Goal: Task Accomplishment & Management: Use online tool/utility

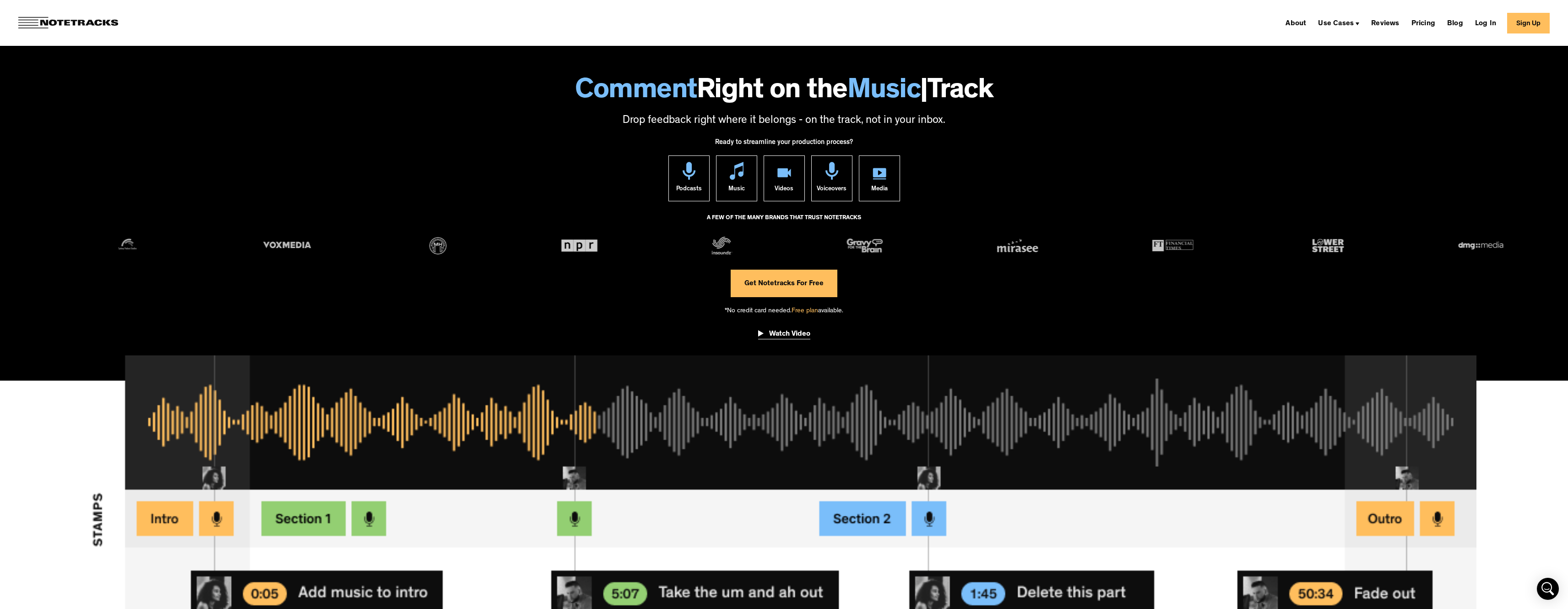
click at [793, 337] on div "Watch Video" at bounding box center [790, 334] width 41 height 10
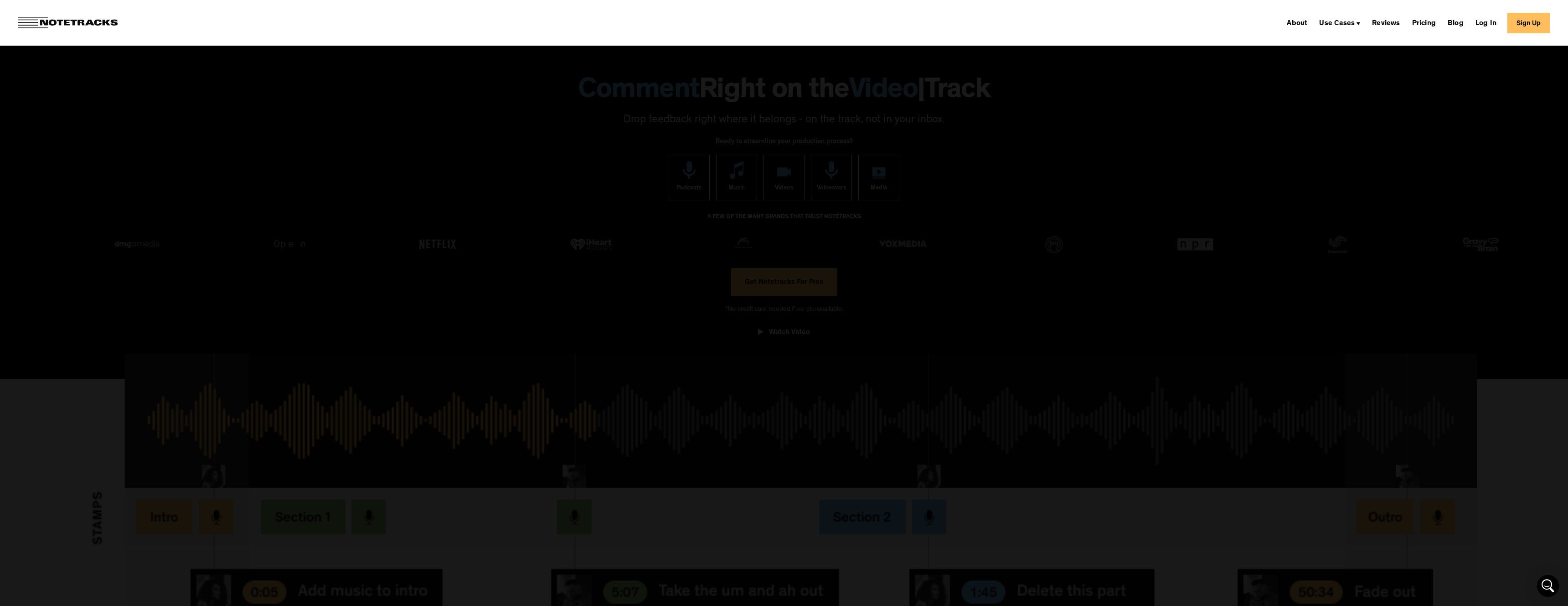
click at [1186, 143] on div at bounding box center [784, 303] width 1568 height 581
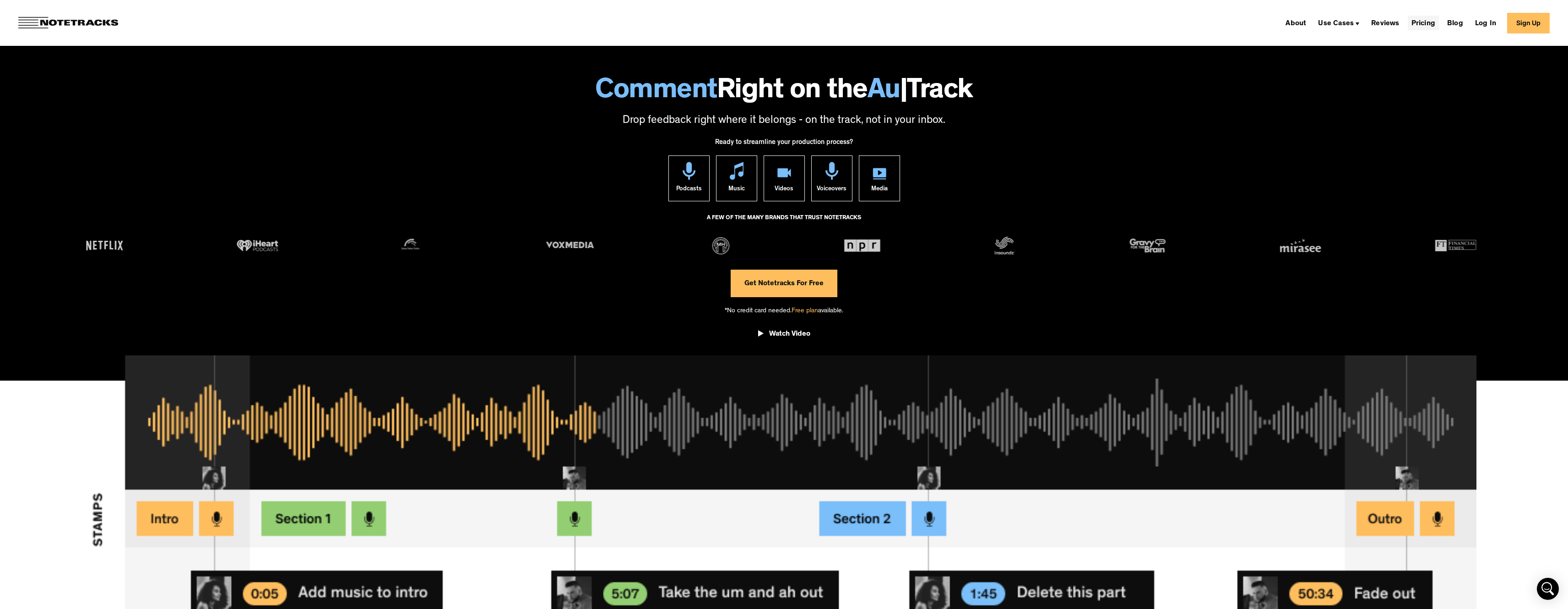
click at [1427, 17] on link "Pricing" at bounding box center [1423, 22] width 31 height 14
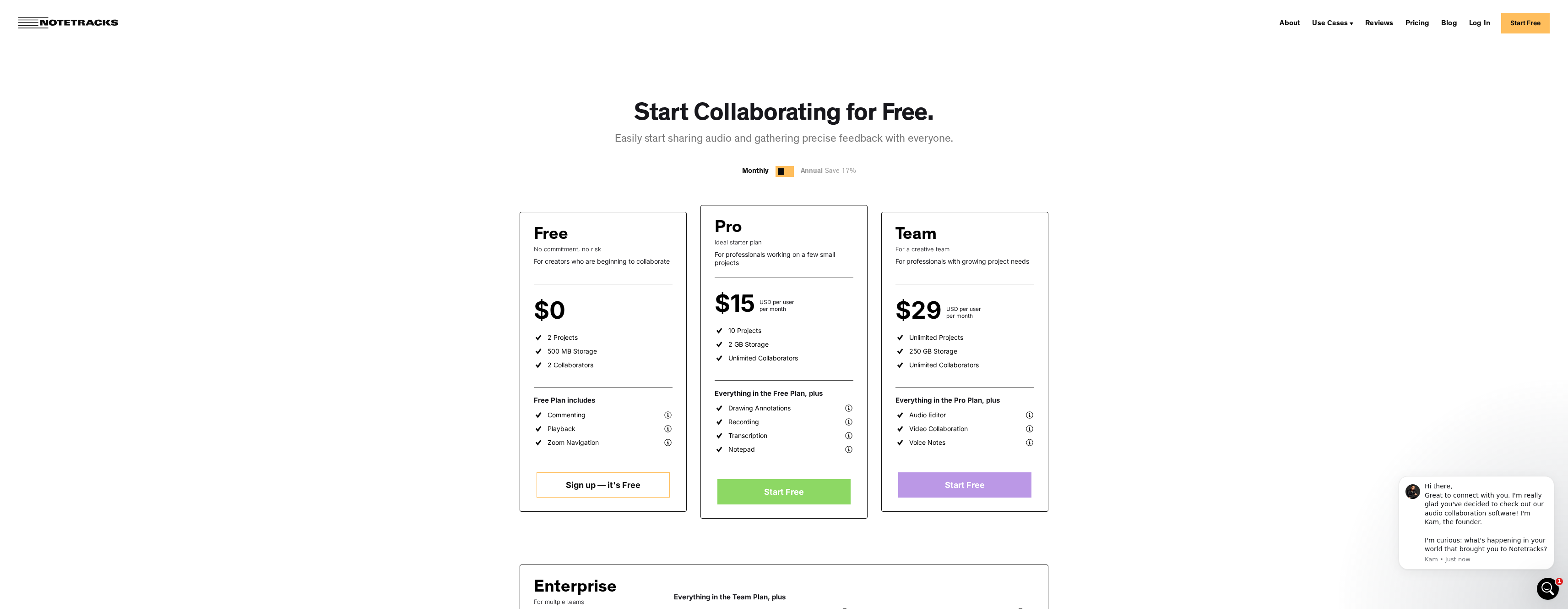
scroll to position [2, 0]
click at [812, 169] on div "Annual Save 17%" at bounding box center [831, 170] width 60 height 11
click at [779, 171] on div at bounding box center [781, 170] width 7 height 7
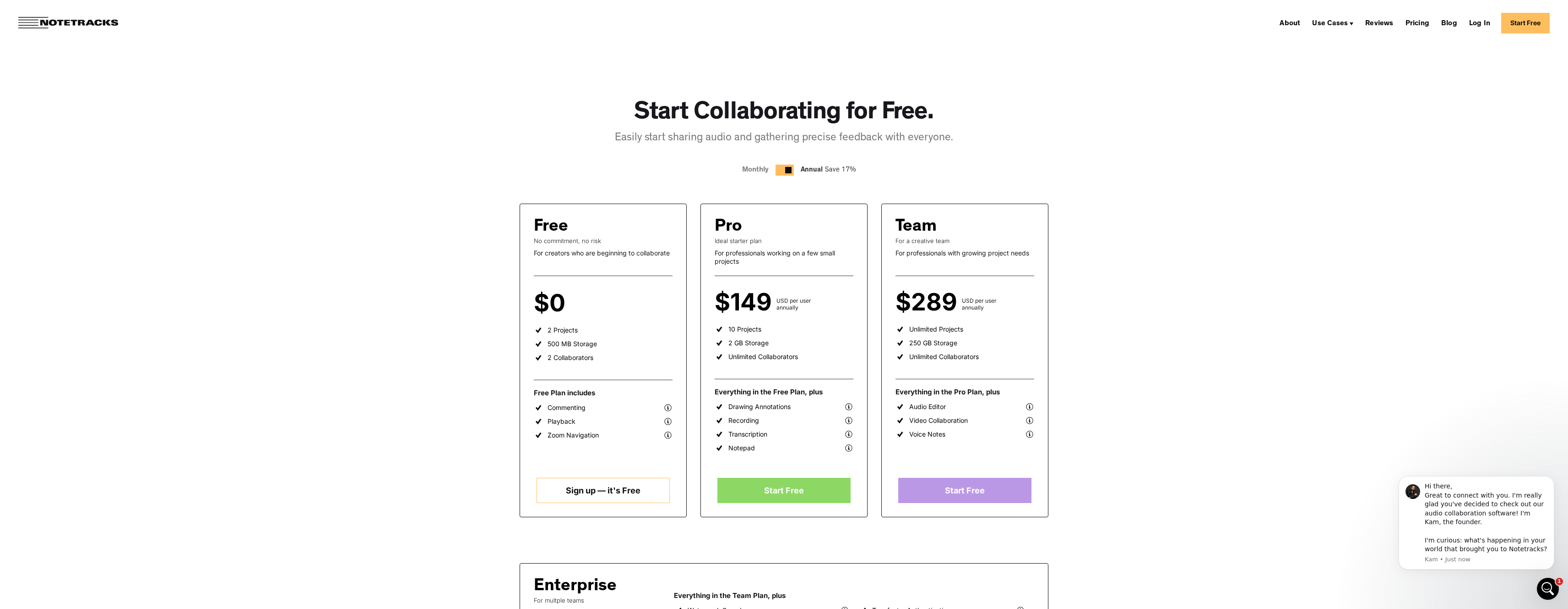
click at [783, 170] on div at bounding box center [784, 170] width 18 height 11
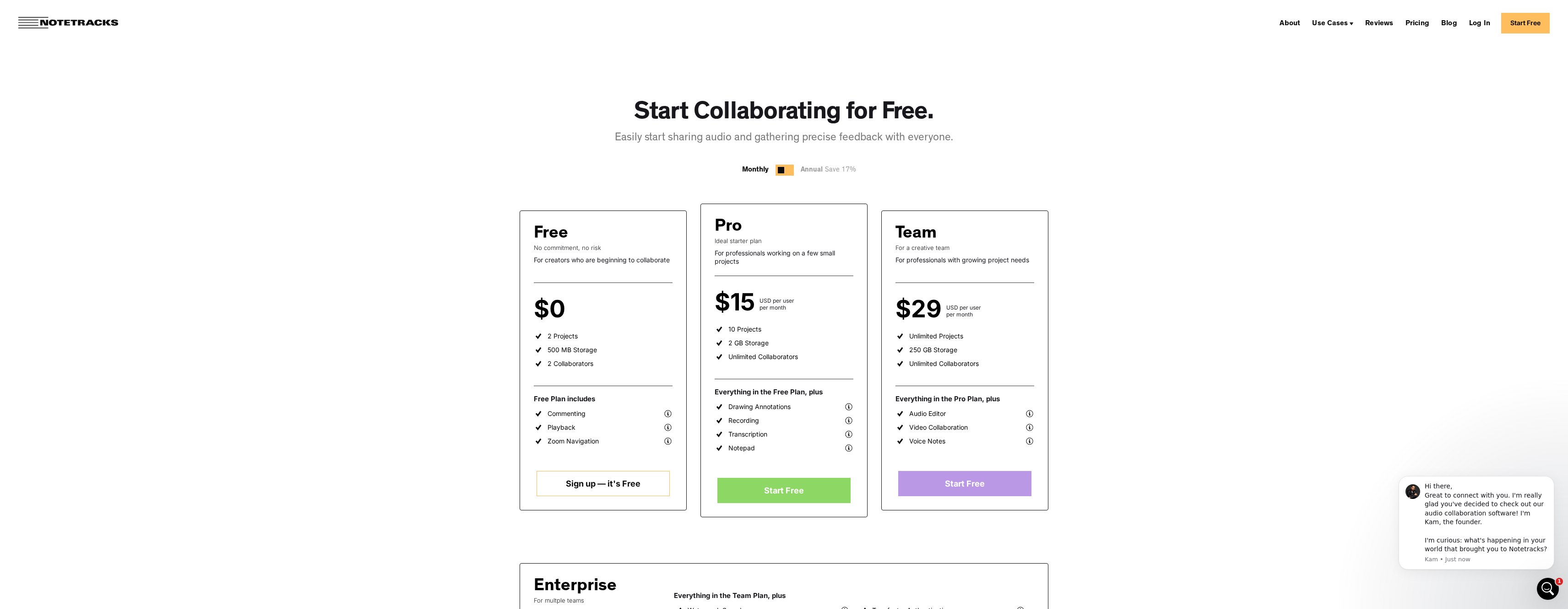
click at [850, 407] on img at bounding box center [849, 407] width 10 height 10
click at [850, 406] on img at bounding box center [849, 407] width 10 height 10
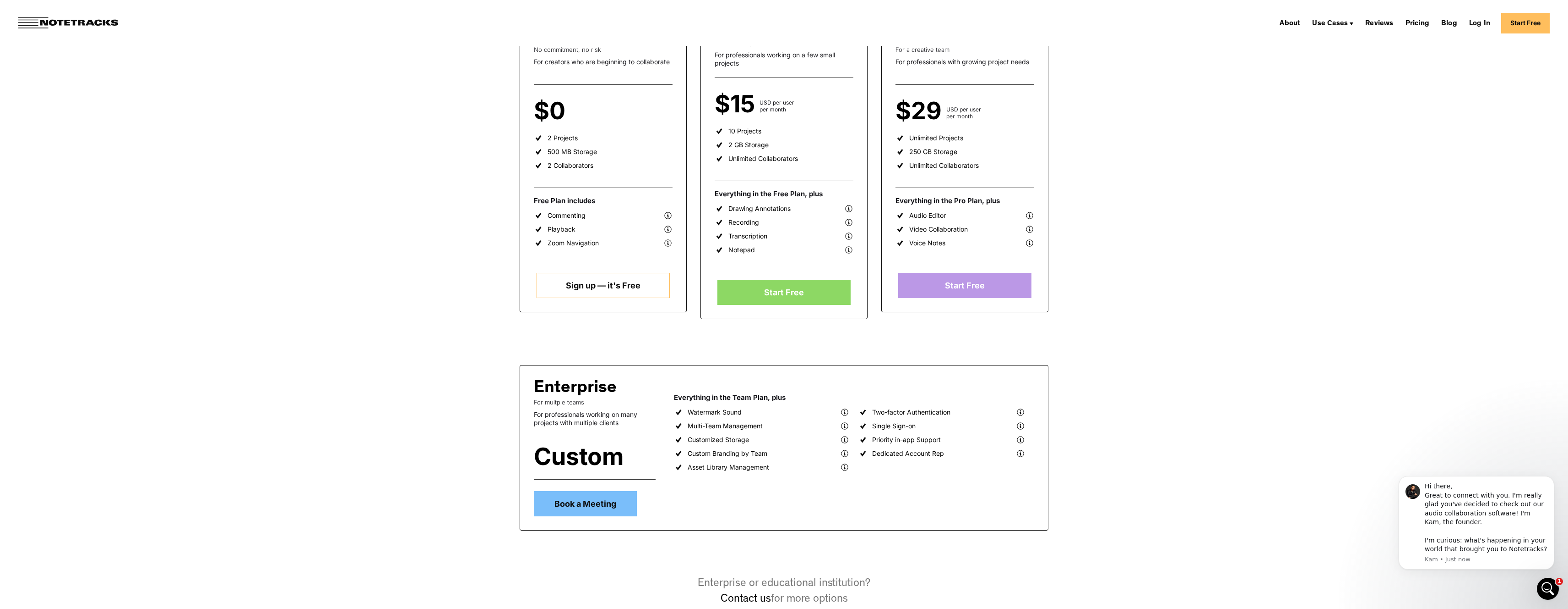
click at [784, 120] on div "Pro Ideal starter plan For professionals working on a few small projects $15 US…" at bounding box center [784, 162] width 167 height 313
click at [802, 178] on div "Pro Ideal starter plan For professionals working on a few small projects $15 US…" at bounding box center [784, 162] width 167 height 313
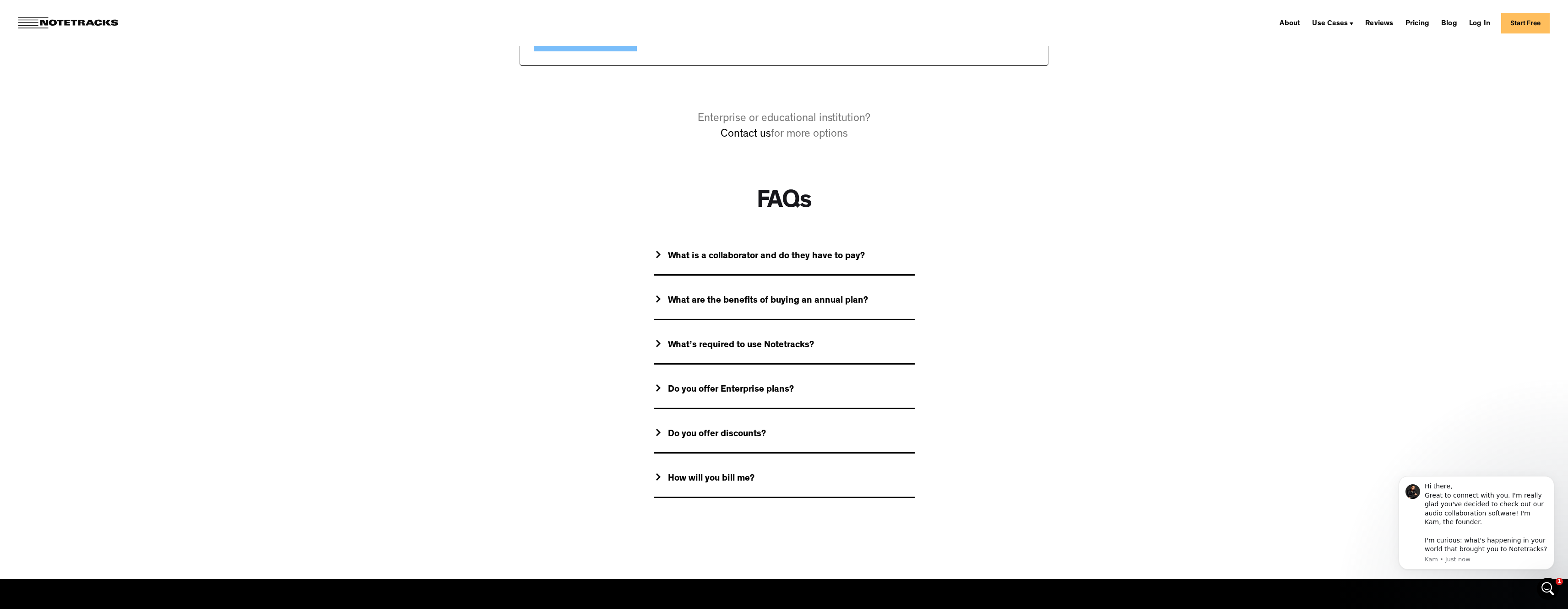
scroll to position [703, 0]
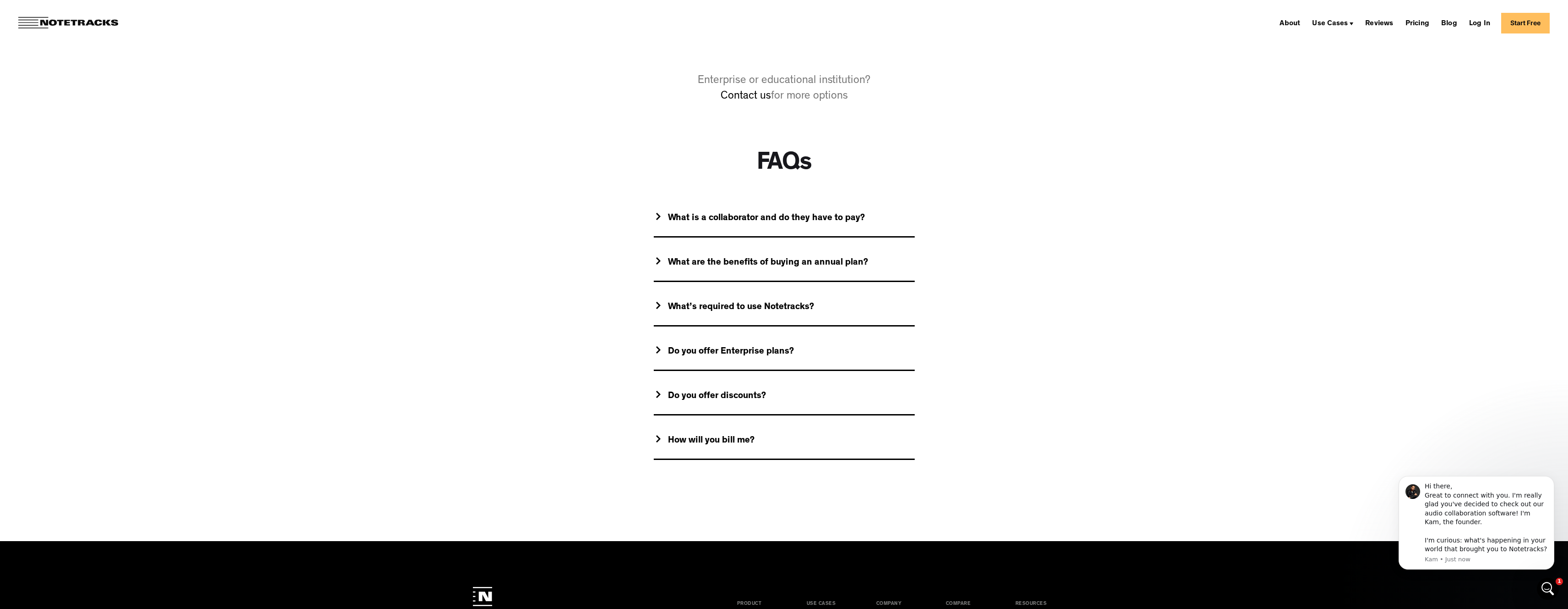
click at [661, 303] on div "What’s required to use Notetracks?" at bounding box center [734, 307] width 160 height 11
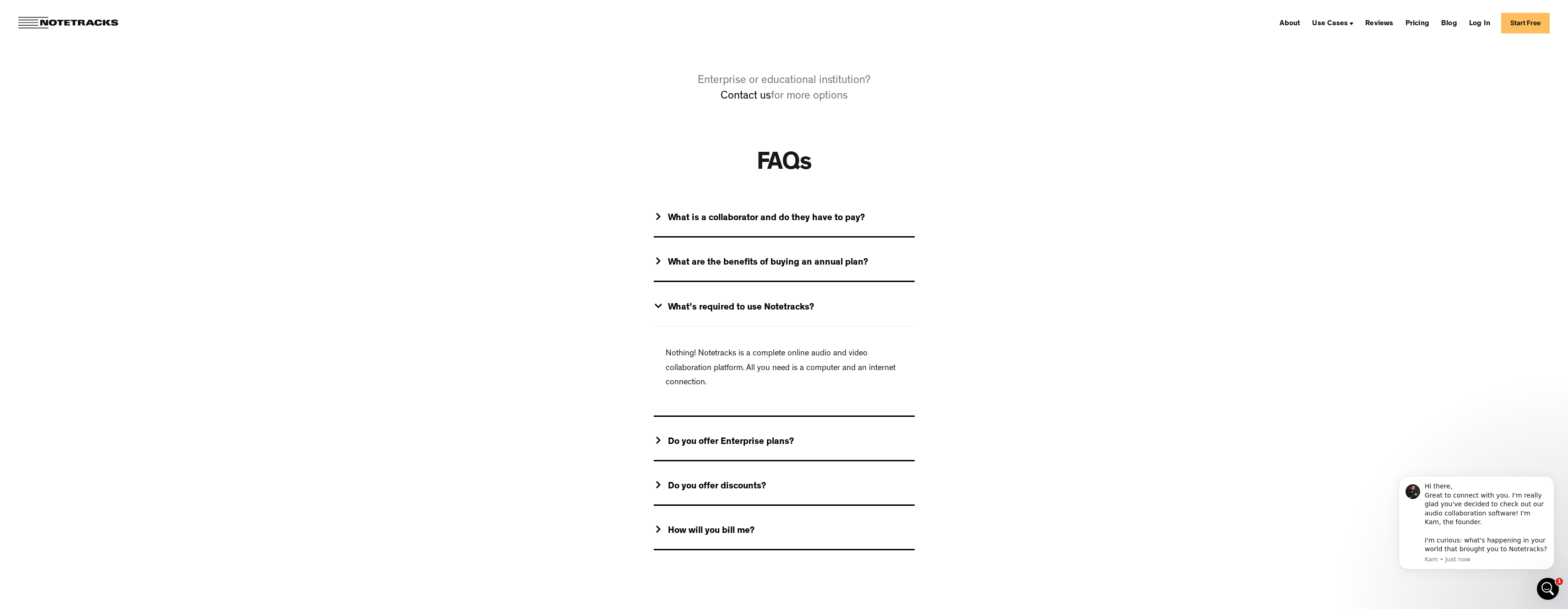
click at [661, 303] on div "What’s required to use Notetracks?" at bounding box center [734, 307] width 160 height 11
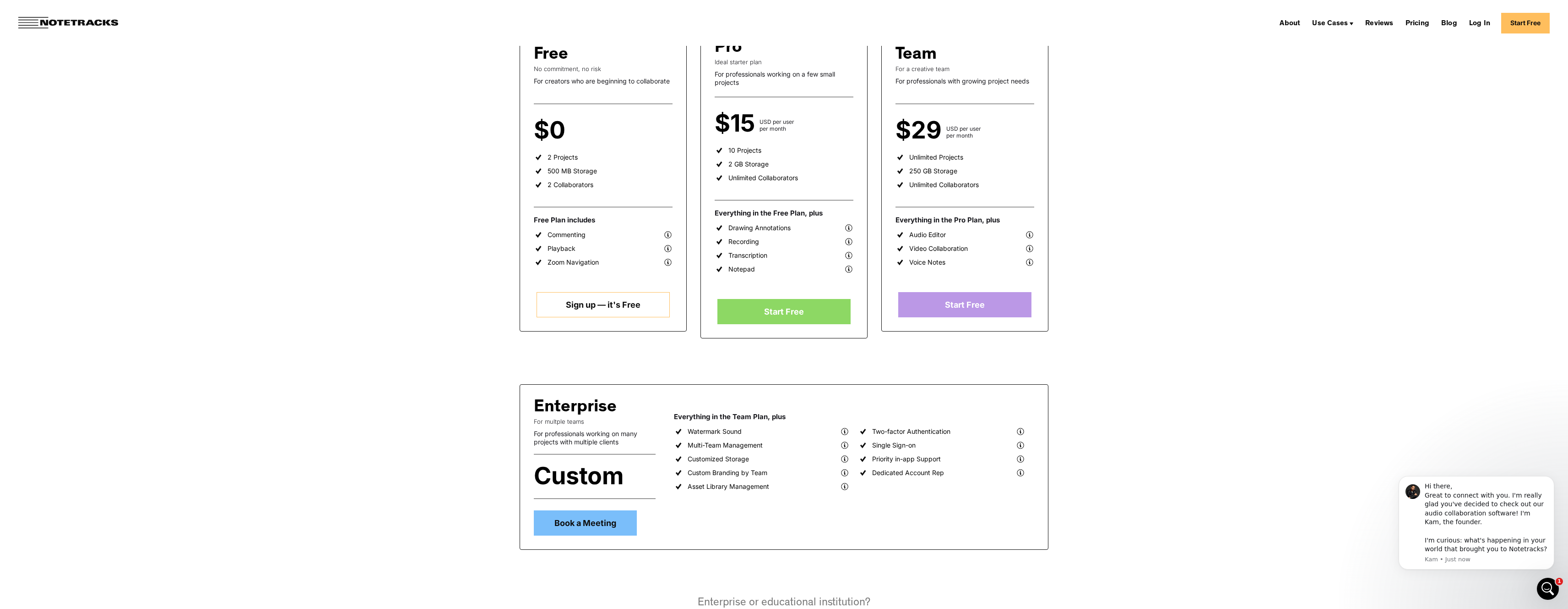
scroll to position [0, 0]
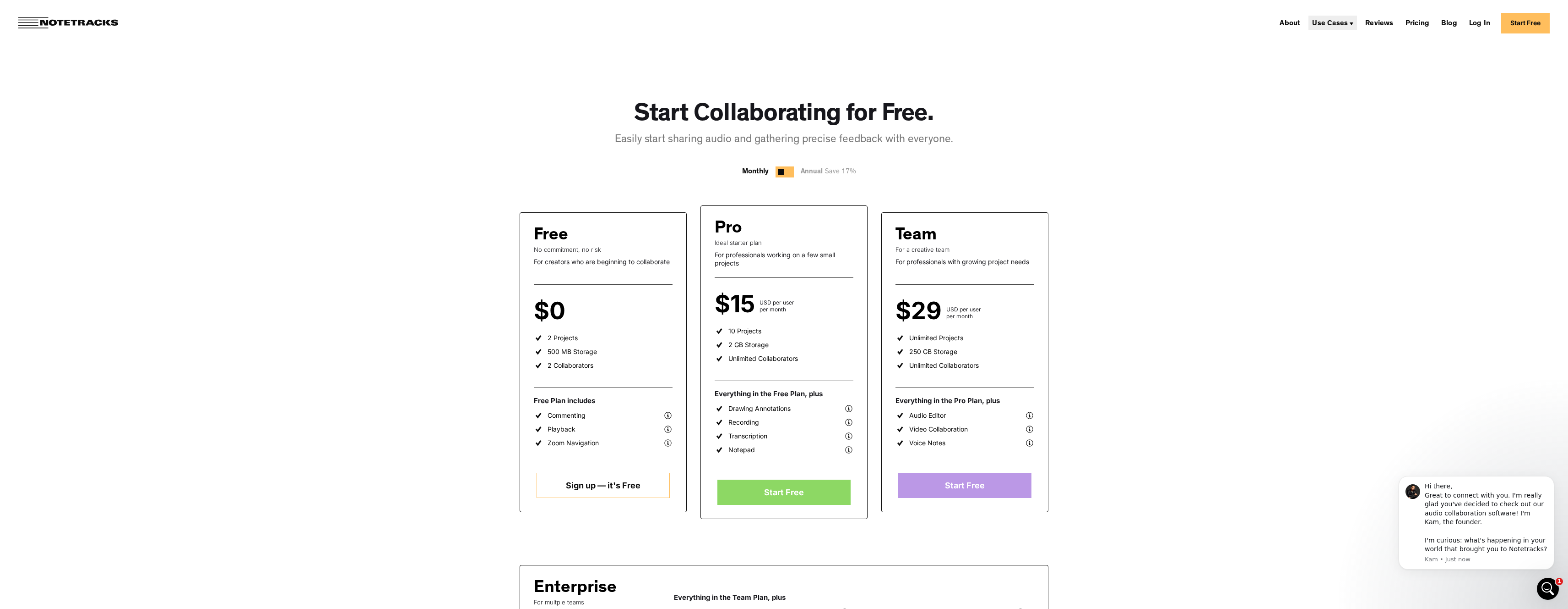
click at [1348, 26] on div "Use Cases" at bounding box center [1330, 24] width 35 height 8
click at [1346, 47] on link "Podcasting" at bounding box center [1333, 51] width 46 height 18
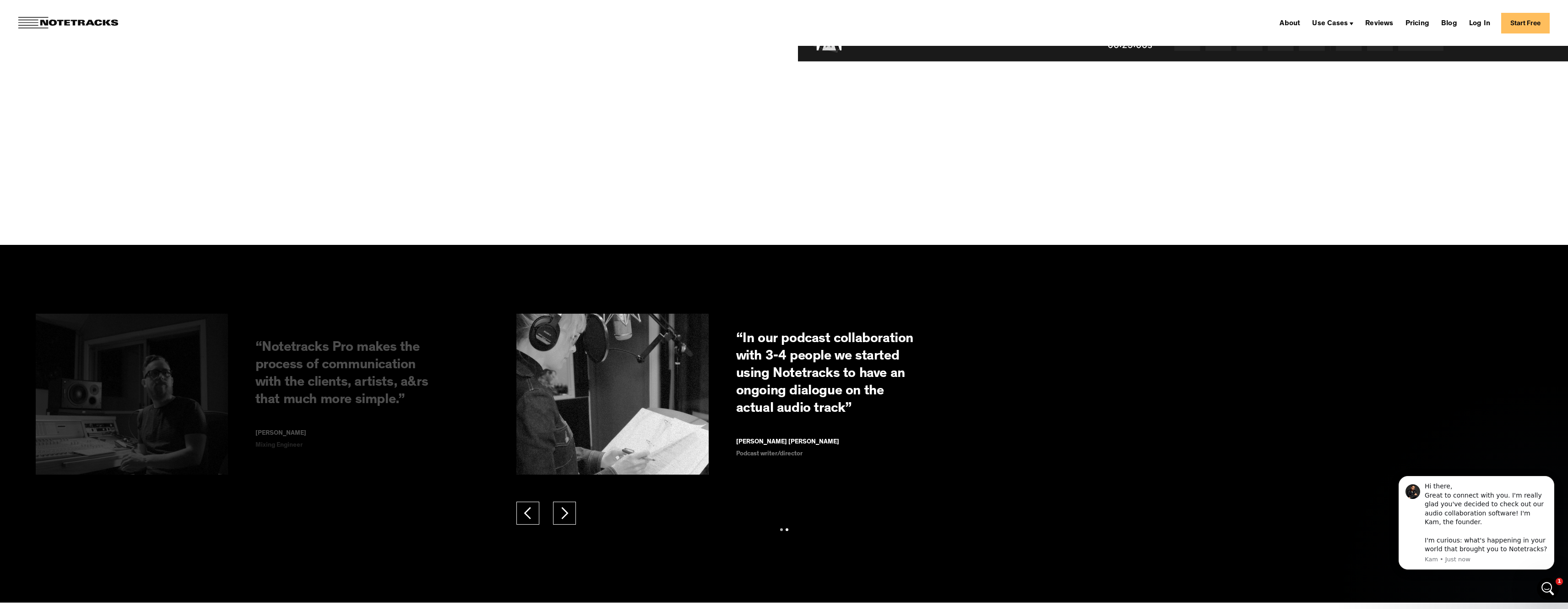
scroll to position [1534, 0]
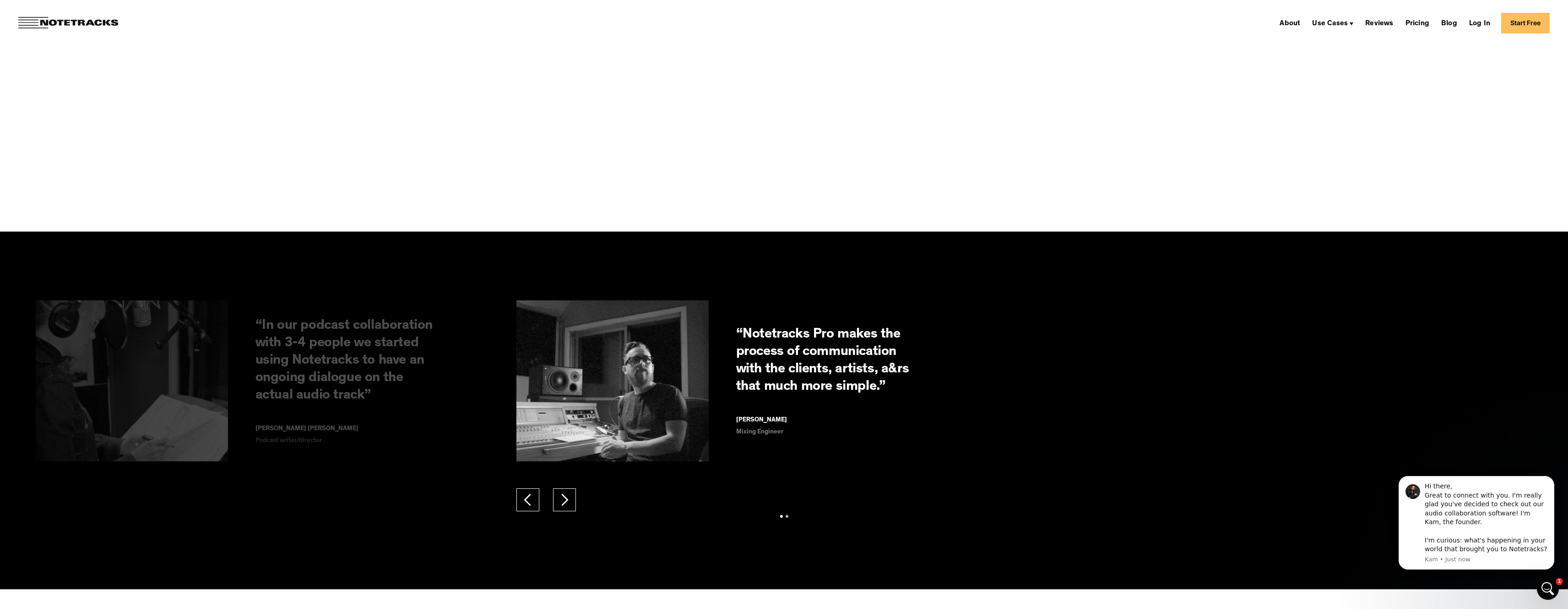
click at [572, 502] on div "next slide" at bounding box center [565, 499] width 23 height 23
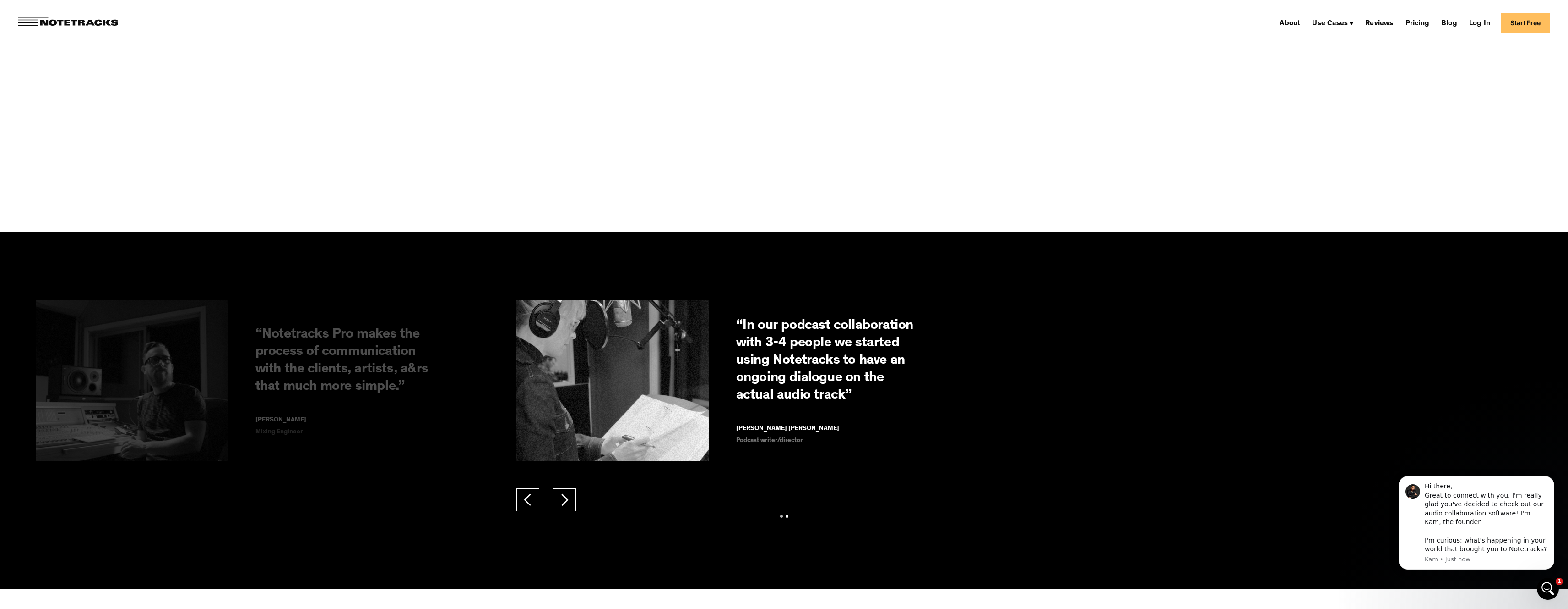
click at [572, 502] on div "next slide" at bounding box center [565, 499] width 23 height 23
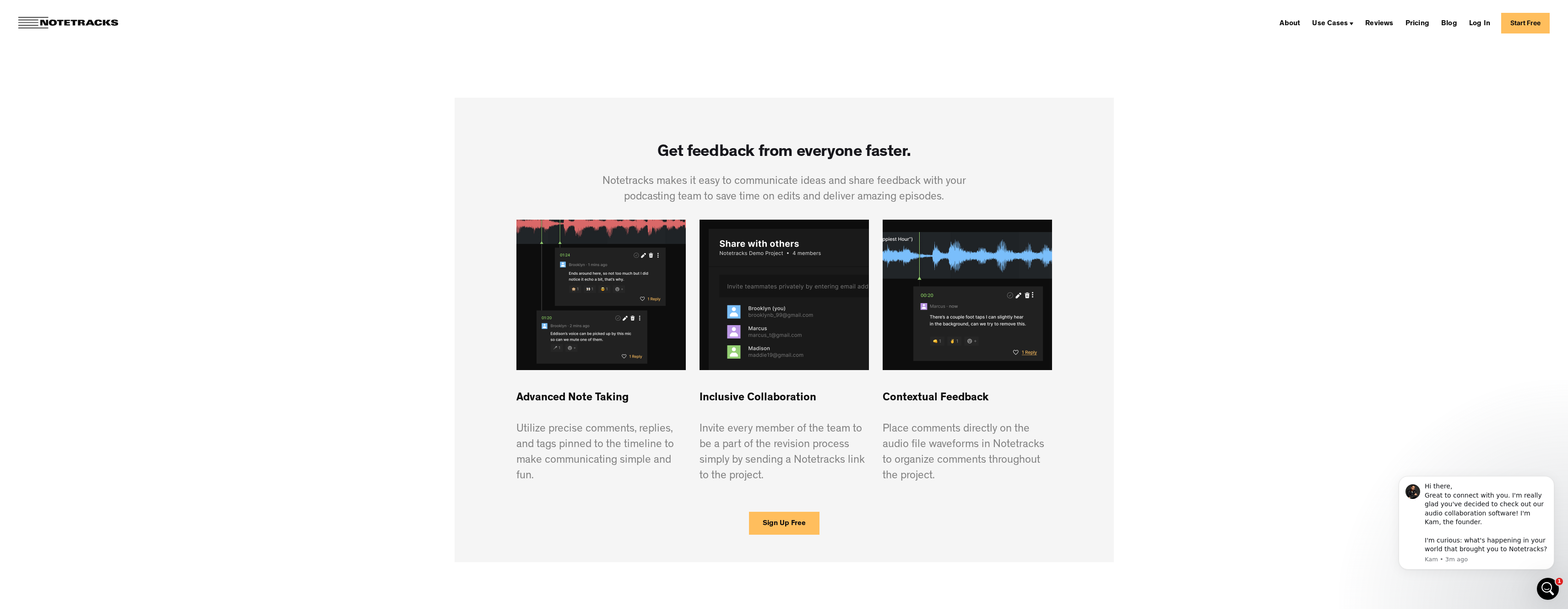
scroll to position [592, 0]
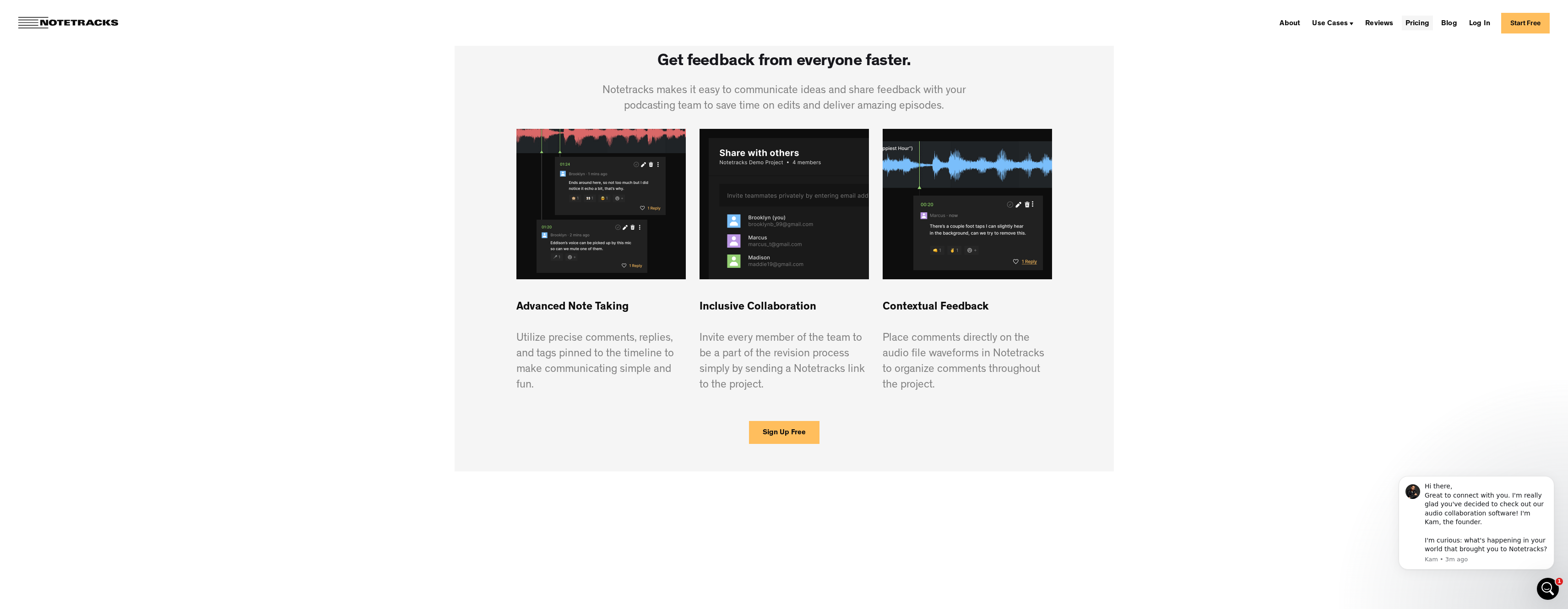
click at [1424, 23] on link "Pricing" at bounding box center [1417, 22] width 31 height 14
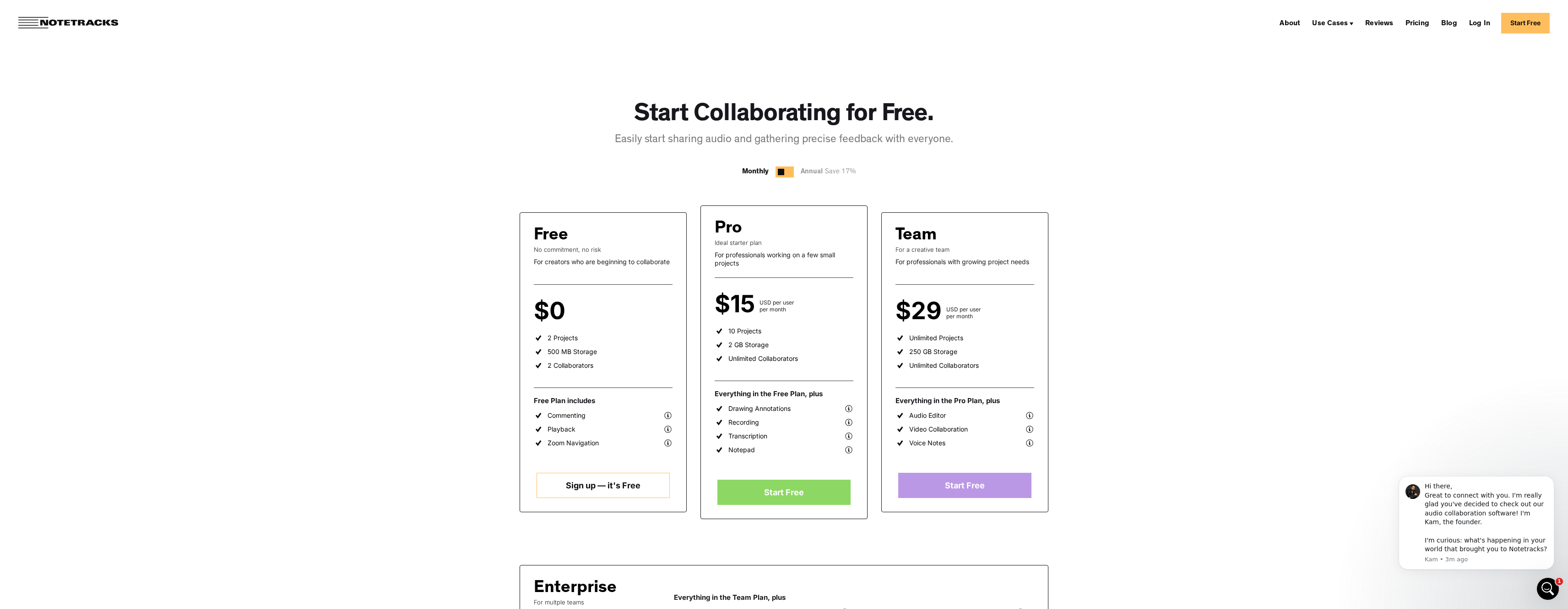
click at [849, 436] on img at bounding box center [849, 436] width 10 height 10
drag, startPoint x: 790, startPoint y: 453, endPoint x: 793, endPoint y: 473, distance: 20.2
click at [791, 455] on div "Drawing Annotations Recording Transcription Notepad" at bounding box center [783, 454] width 138 height 101
click at [794, 489] on link "Start Free" at bounding box center [783, 492] width 133 height 25
drag, startPoint x: 729, startPoint y: 435, endPoint x: 776, endPoint y: 434, distance: 47.0
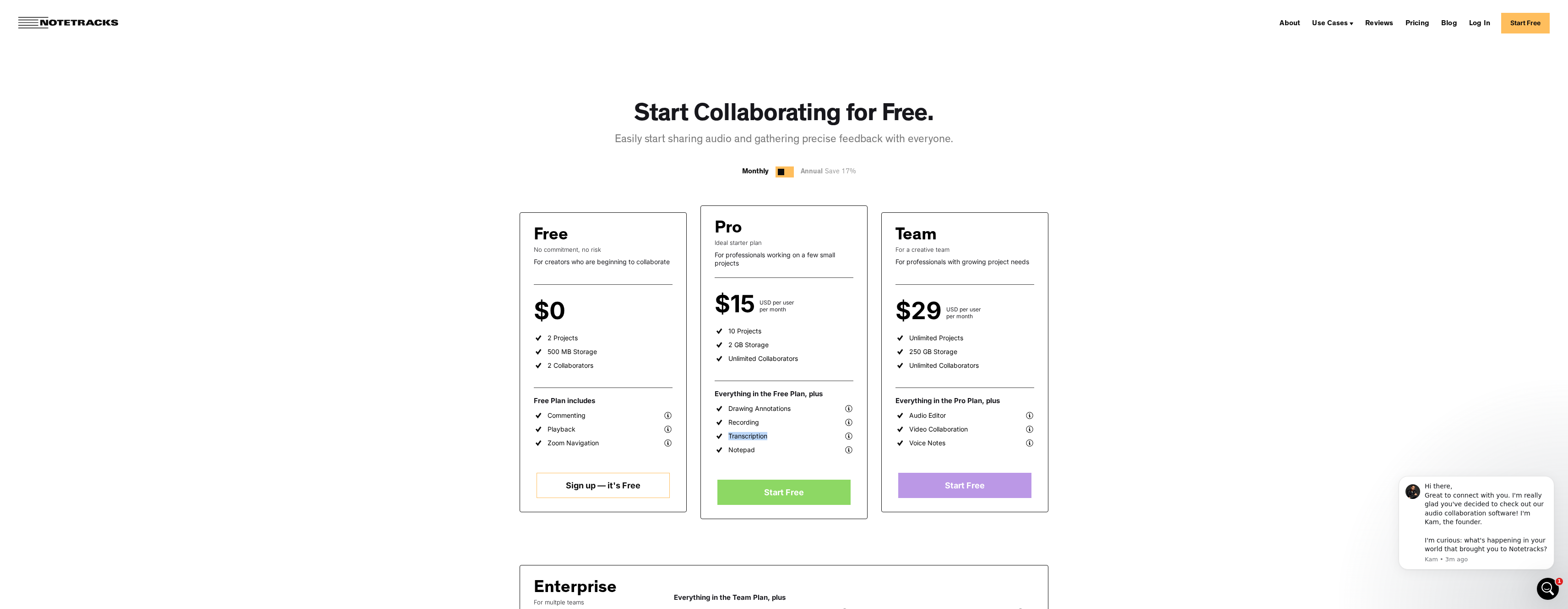
click at [776, 434] on div "Transcription" at bounding box center [783, 436] width 138 height 10
copy div "Transcription"
click at [794, 481] on link "Start Free" at bounding box center [783, 492] width 133 height 25
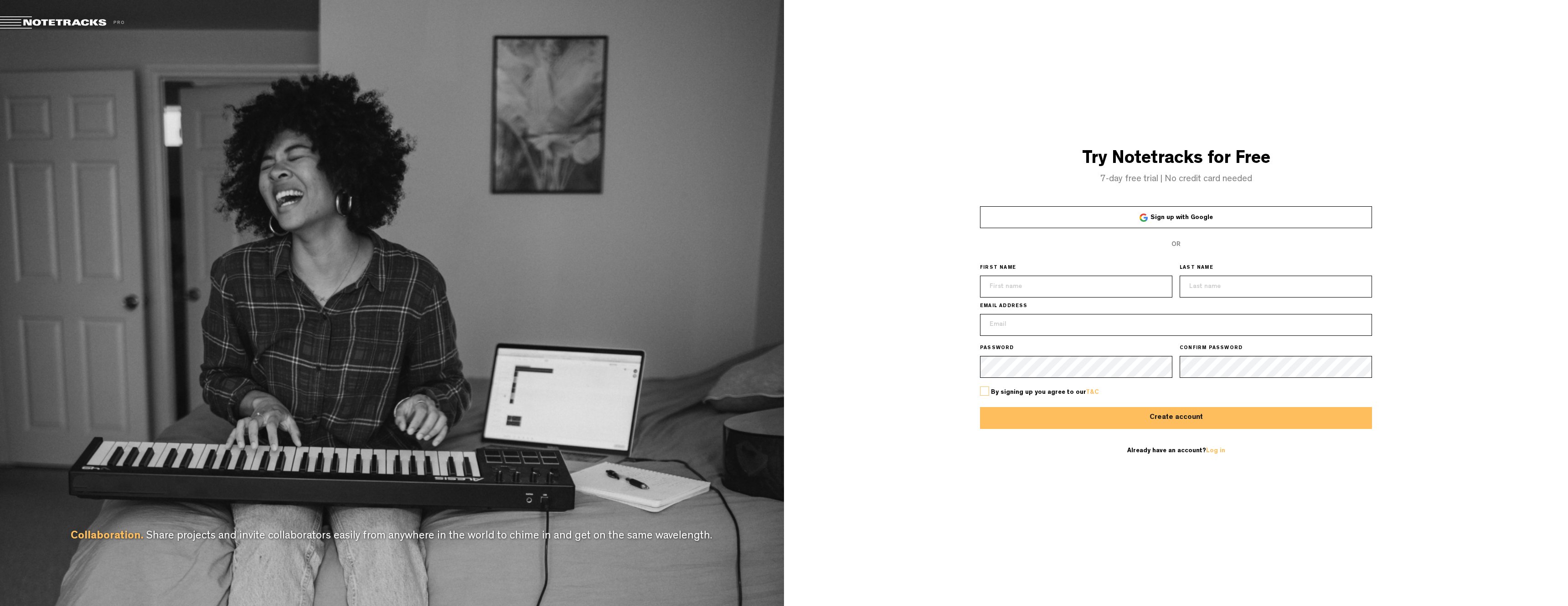
click at [1144, 214] on div at bounding box center [1143, 218] width 9 height 9
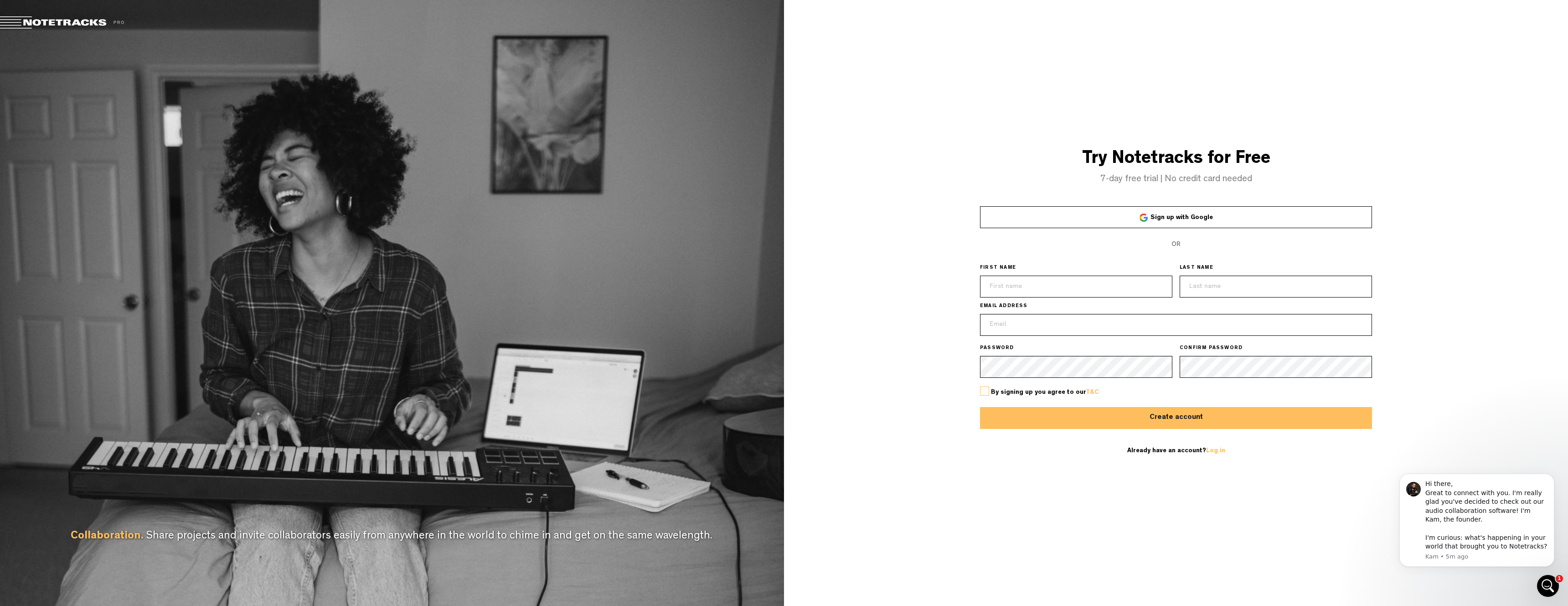
click at [1065, 293] on input "text" at bounding box center [1075, 286] width 193 height 22
type input "Ludwig"
type input "Jonsson"
type input "ludwig@stablesounds.com"
click at [981, 389] on label at bounding box center [984, 391] width 9 height 9
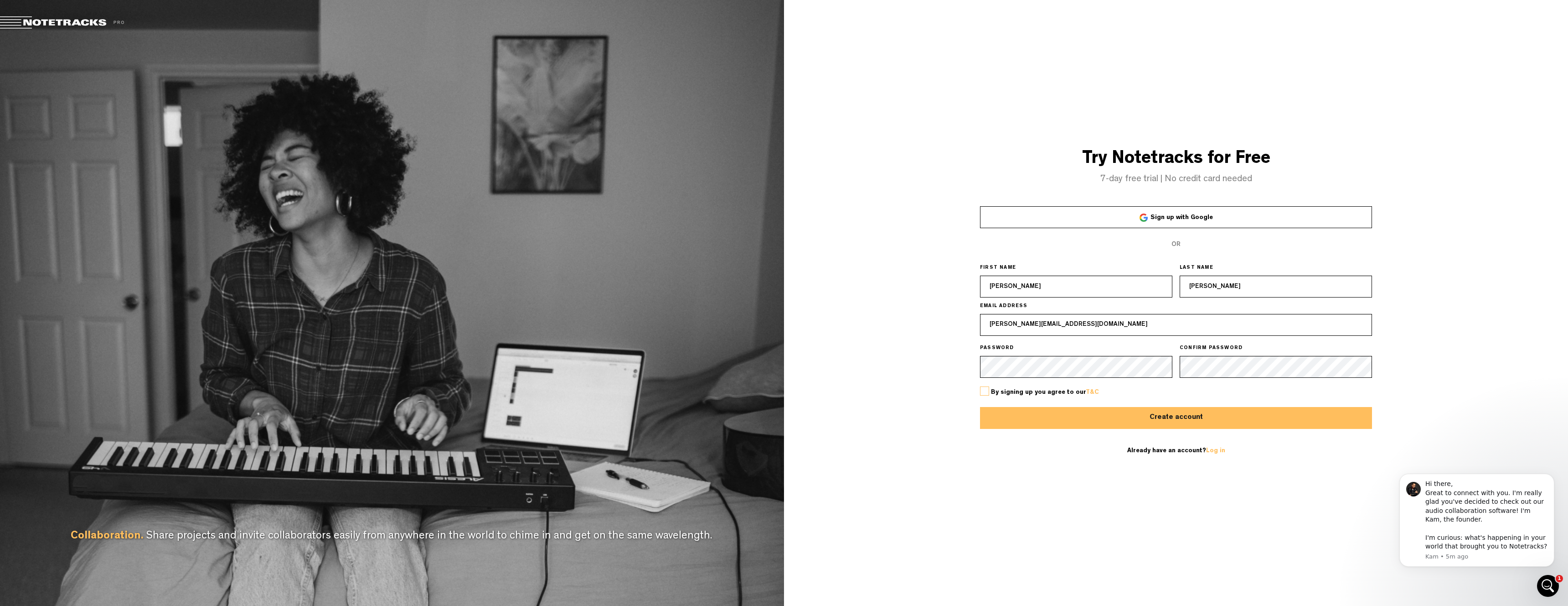
click at [0, 0] on input "checkbox" at bounding box center [0, 0] width 0 height 0
click at [1189, 413] on button "Create account" at bounding box center [1175, 417] width 392 height 22
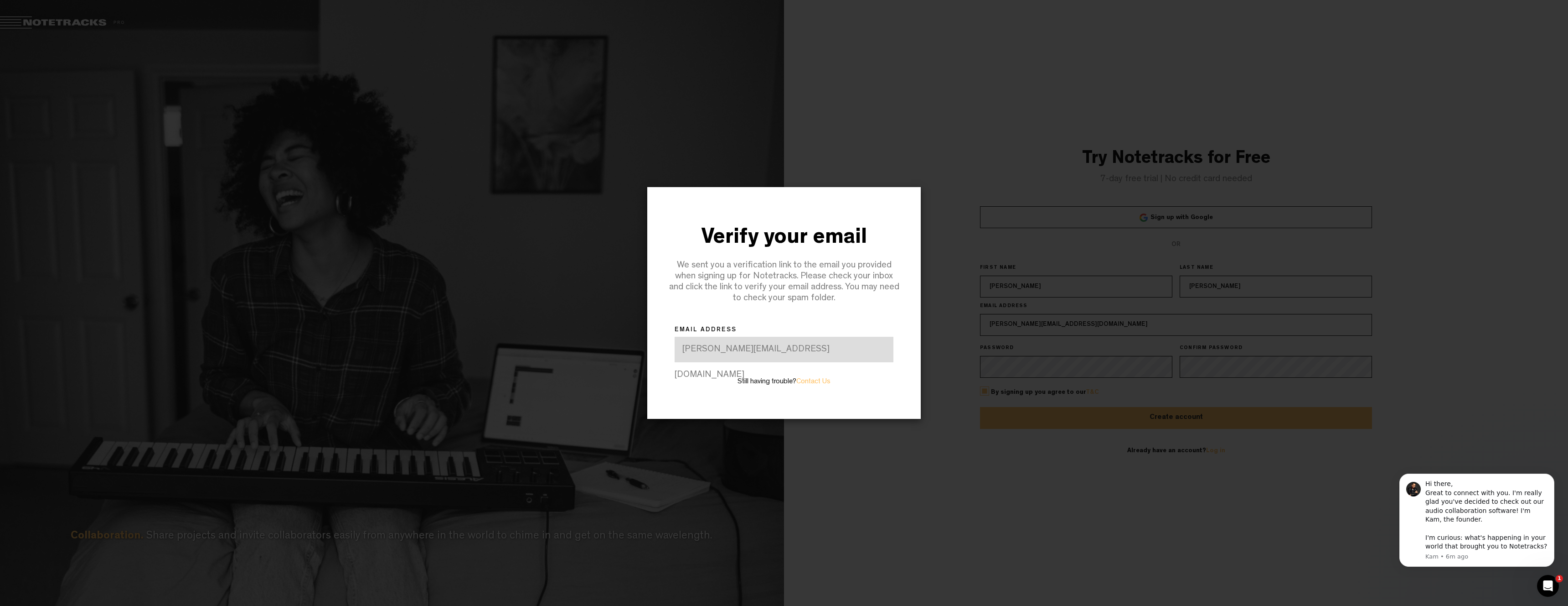
click at [789, 351] on div "ludwig@stablesounds.com" at bounding box center [784, 349] width 218 height 26
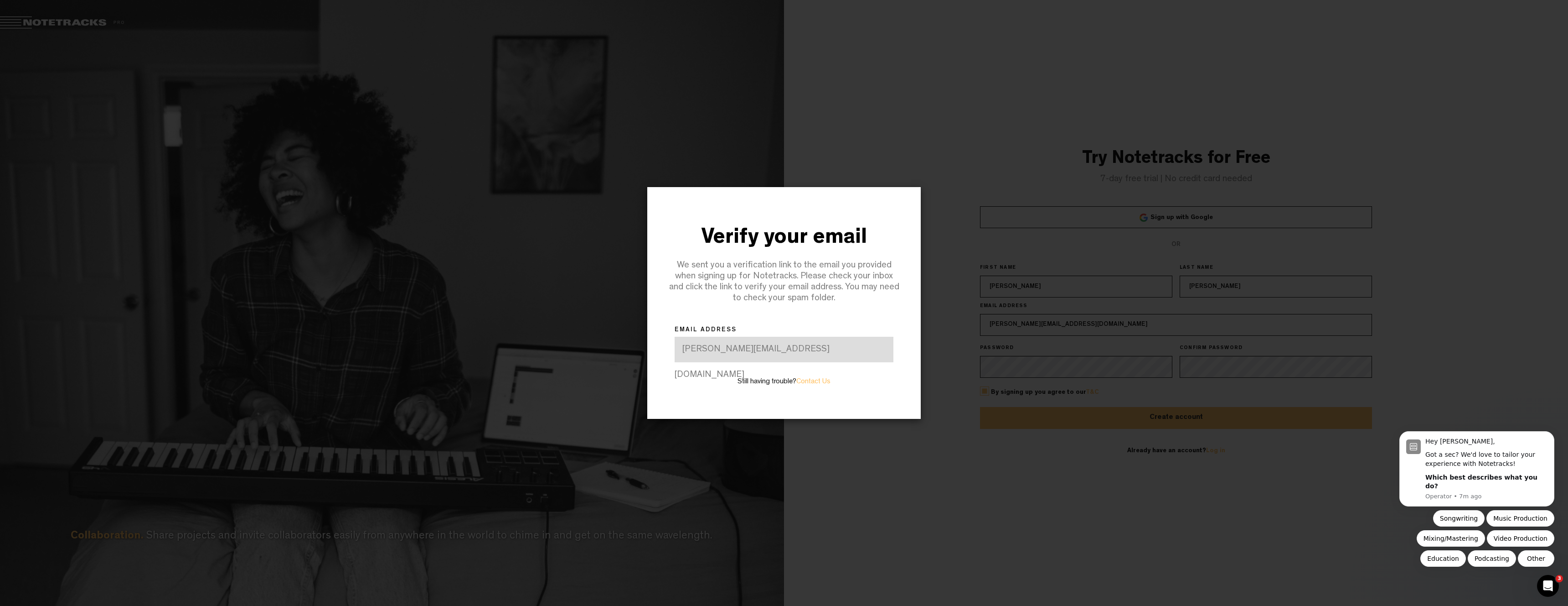
click at [900, 165] on div "Verify your email We sent you a verification link to the email you provided whe…" at bounding box center [784, 303] width 784 height 606
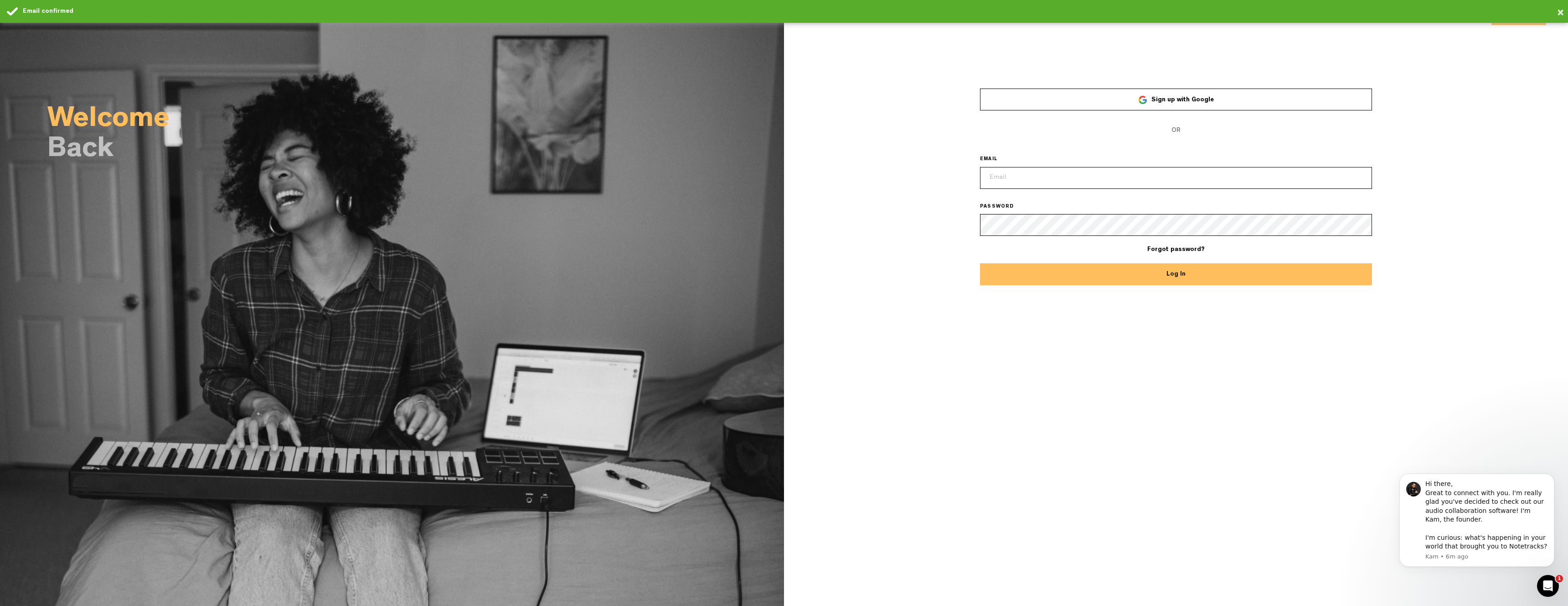
click at [1044, 172] on input "email" at bounding box center [1175, 178] width 392 height 22
type input "[PERSON_NAME][EMAIL_ADDRESS][DOMAIN_NAME]"
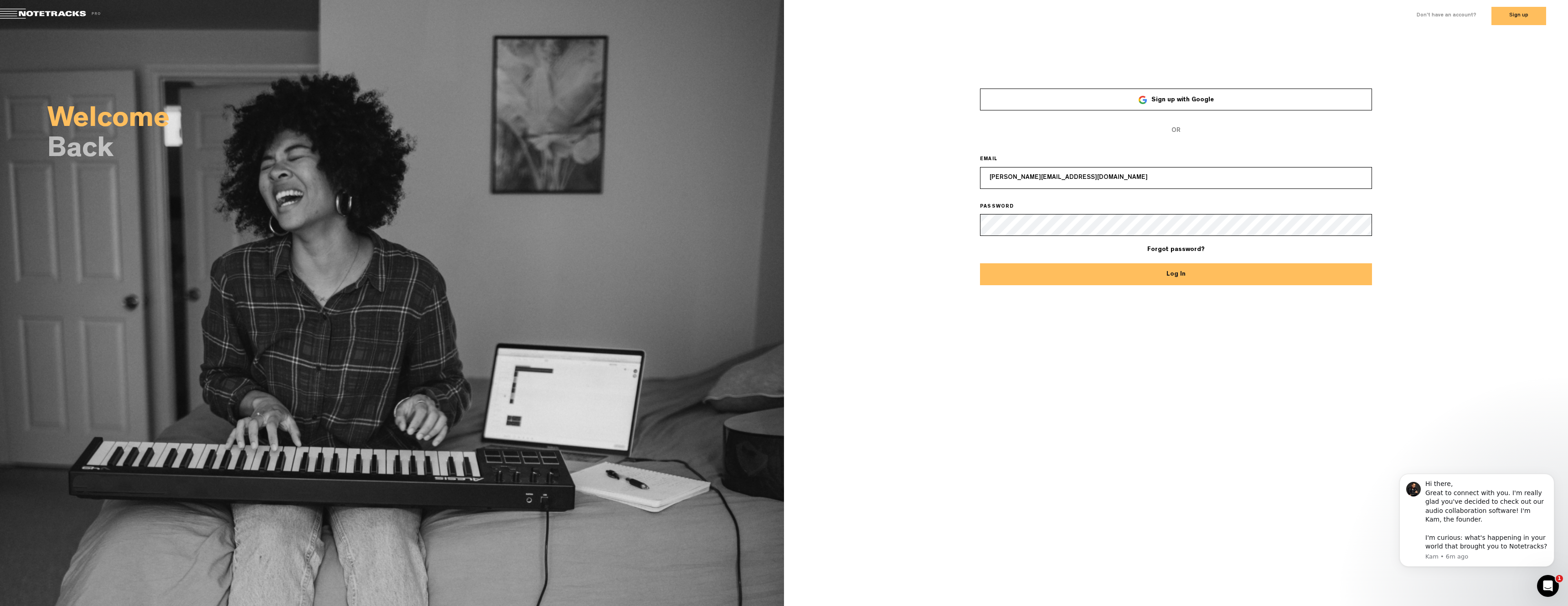
click at [1146, 274] on button "Log In" at bounding box center [1175, 274] width 392 height 22
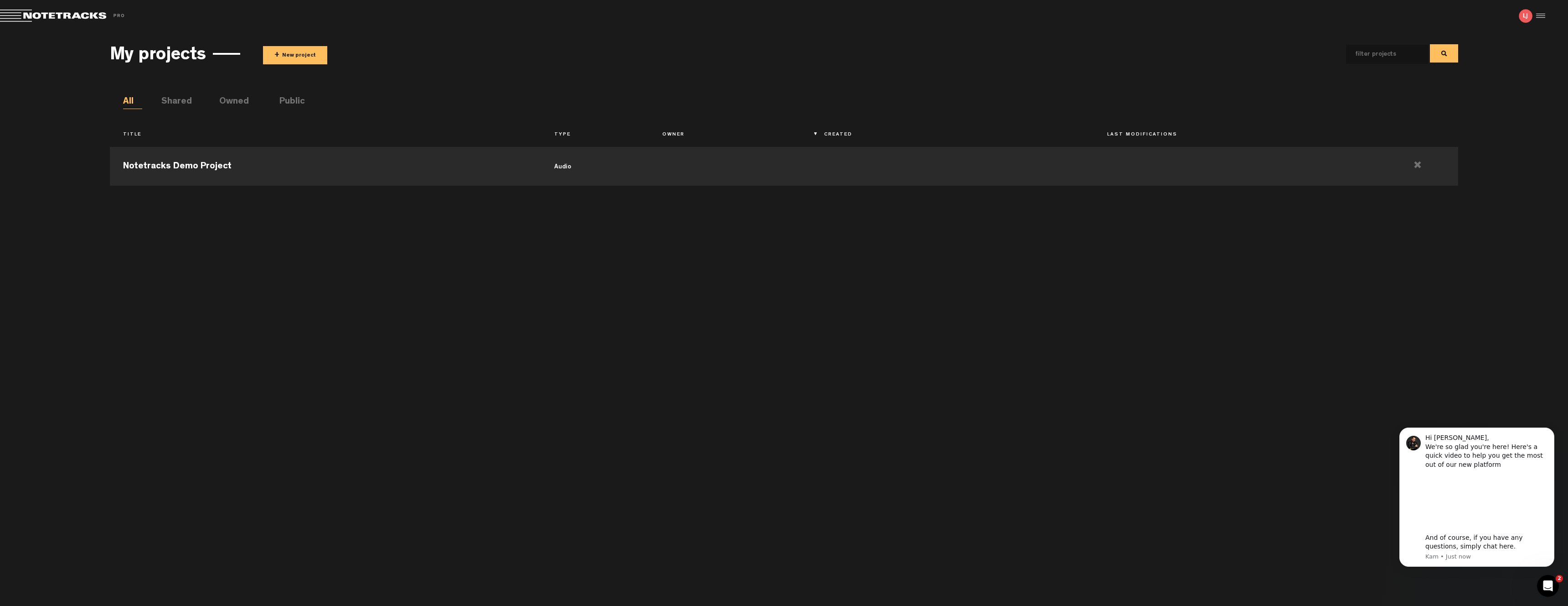
drag, startPoint x: 298, startPoint y: 55, endPoint x: 307, endPoint y: 57, distance: 9.2
click at [298, 55] on button "+ New project" at bounding box center [295, 54] width 65 height 18
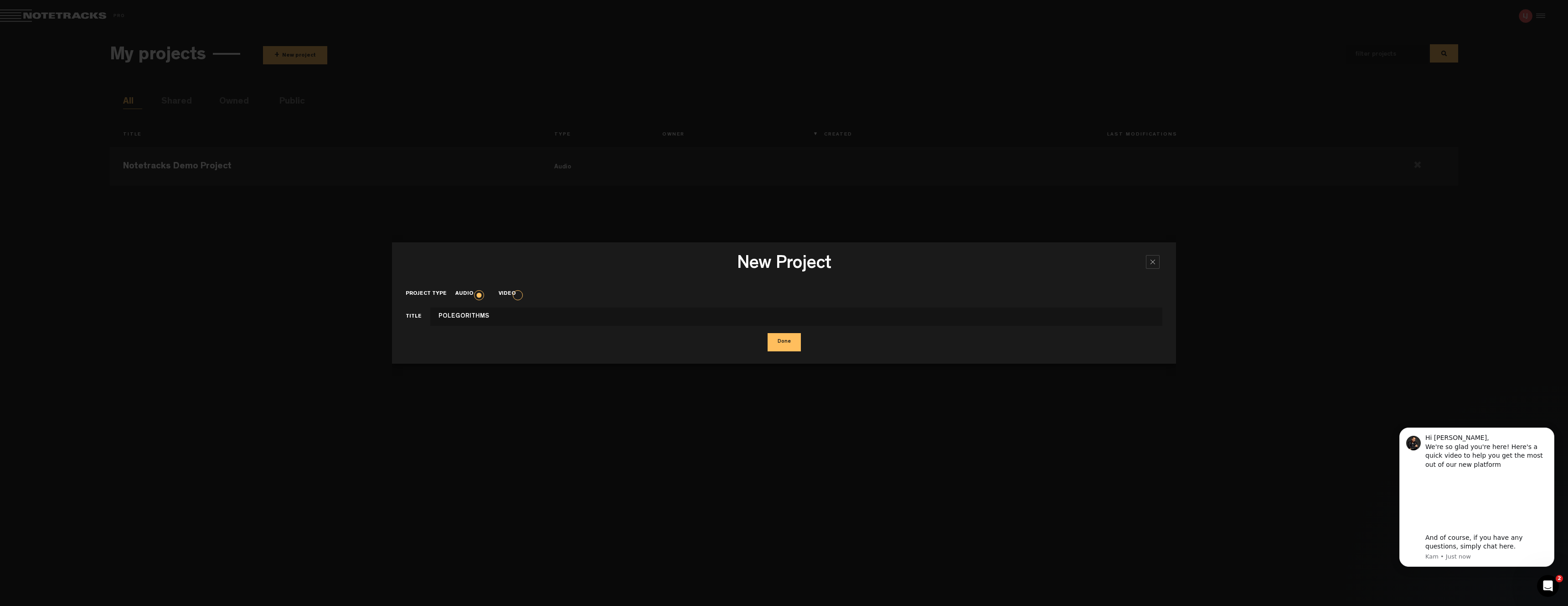
type input "POLEGORITHMS"
click at [517, 298] on label "Video" at bounding box center [511, 294] width 26 height 8
click at [0, 0] on input "Video" at bounding box center [0, 0] width 0 height 0
click at [479, 298] on label "Audio" at bounding box center [469, 294] width 27 height 8
click at [0, 0] on input "Audio" at bounding box center [0, 0] width 0 height 0
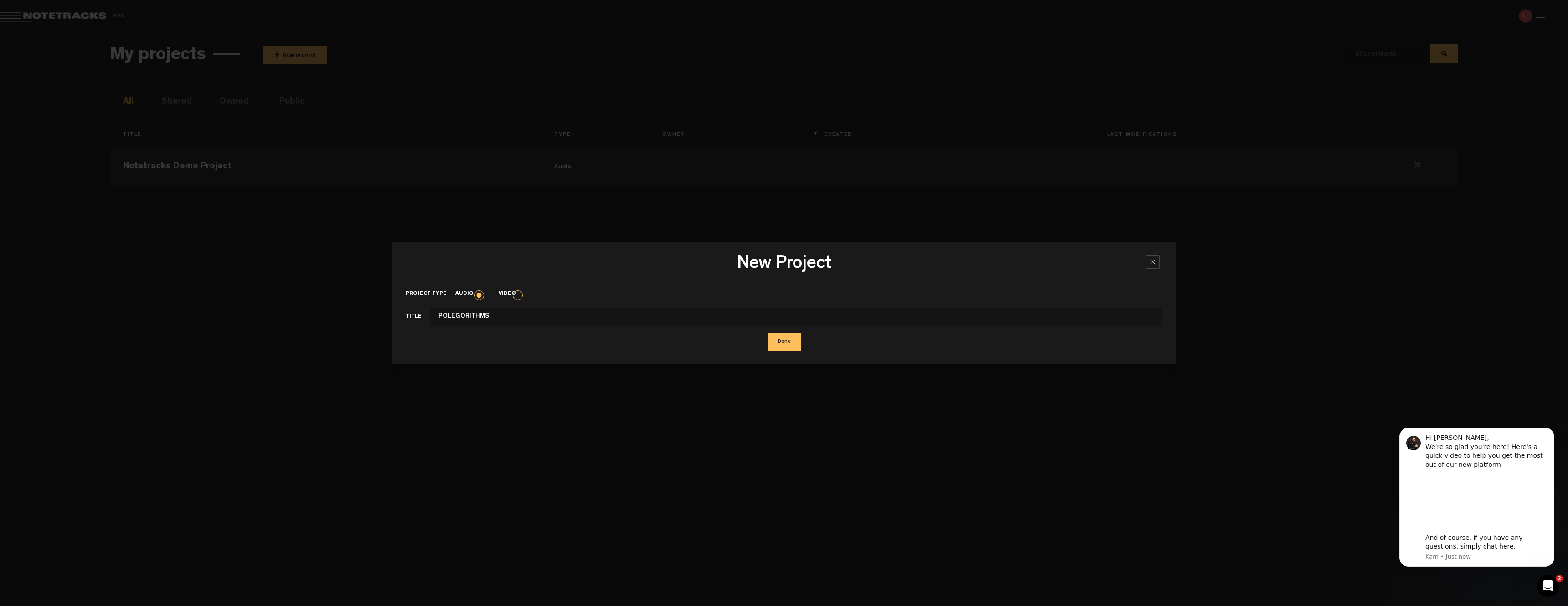
click at [781, 344] on button "Done" at bounding box center [783, 341] width 33 height 18
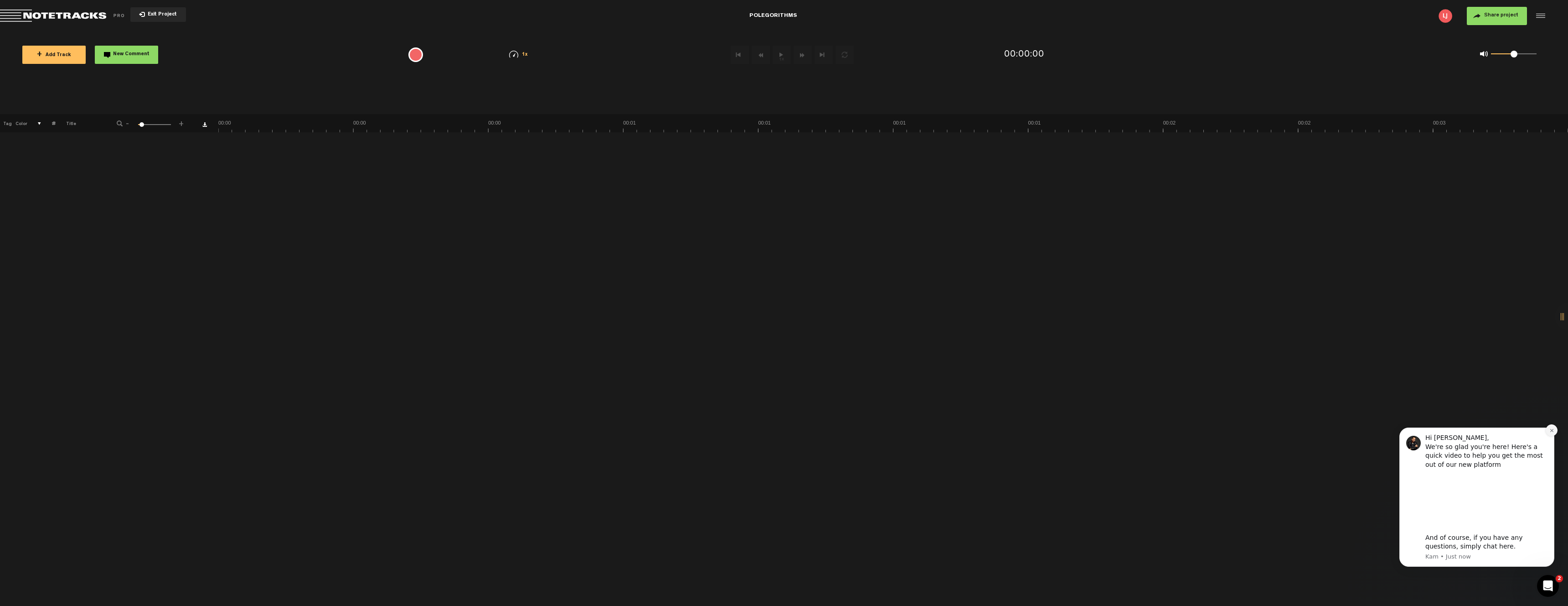
click at [1554, 429] on icon "Dismiss notification" at bounding box center [1551, 429] width 5 height 5
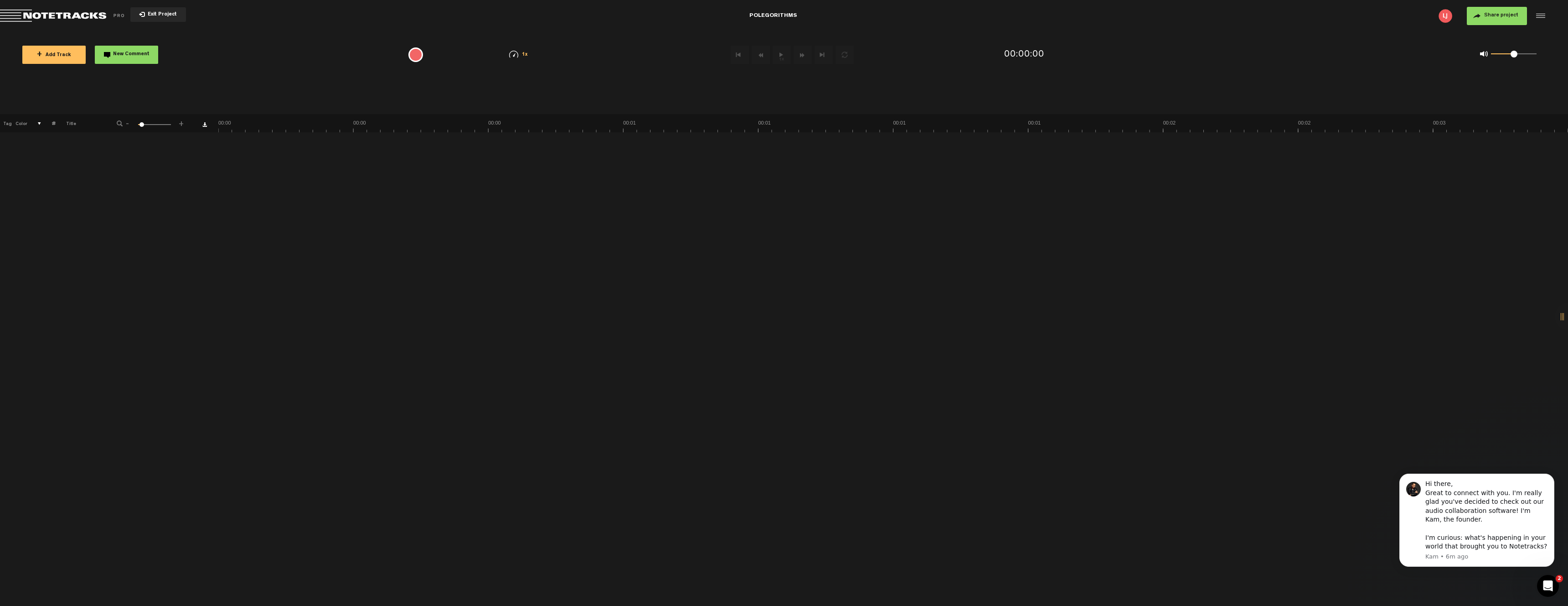
click at [65, 56] on span "+ Add Track" at bounding box center [54, 55] width 34 height 5
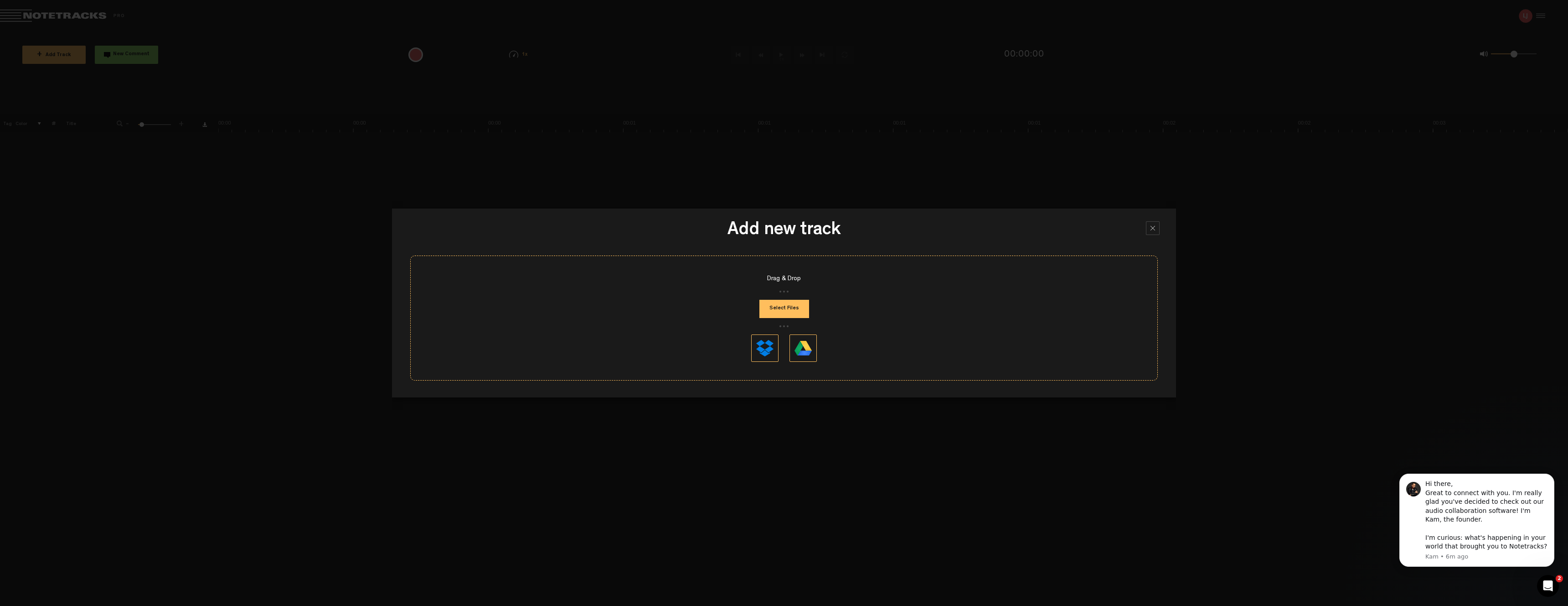
click at [788, 305] on button "Select Files" at bounding box center [784, 308] width 49 height 18
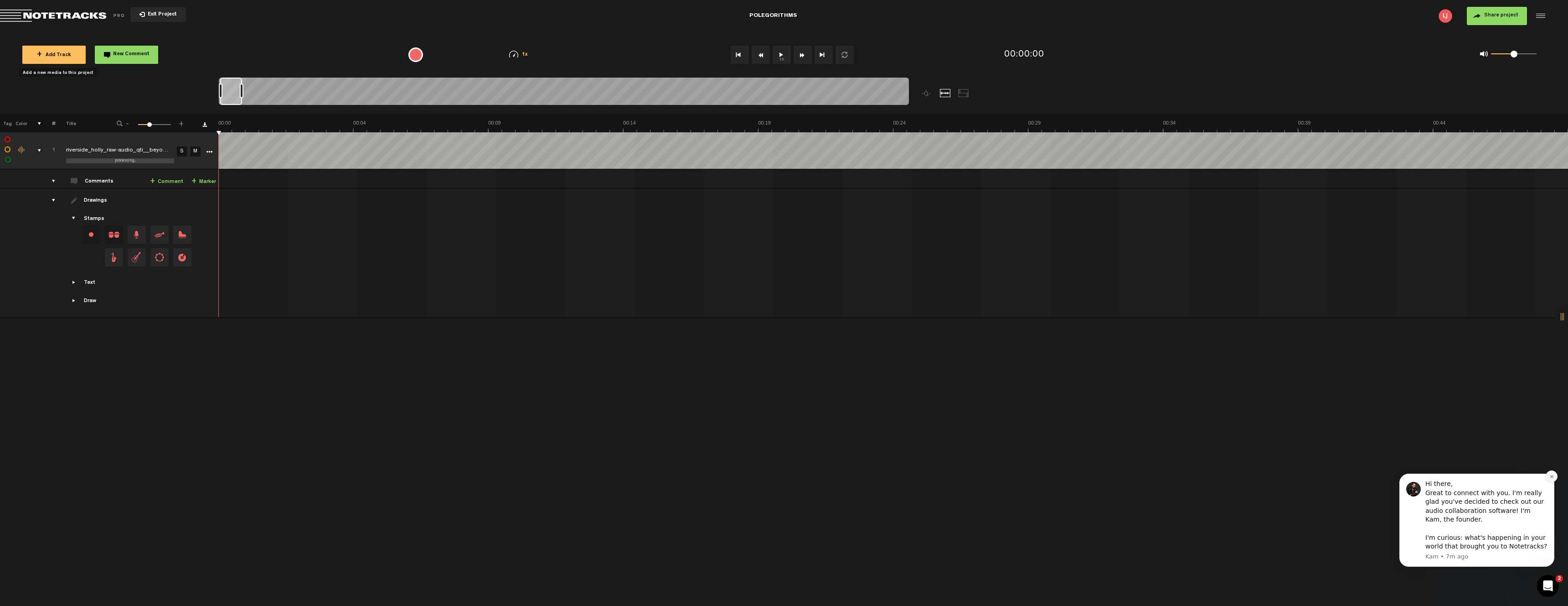
click at [1553, 476] on icon "Dismiss notification" at bounding box center [1551, 476] width 5 height 5
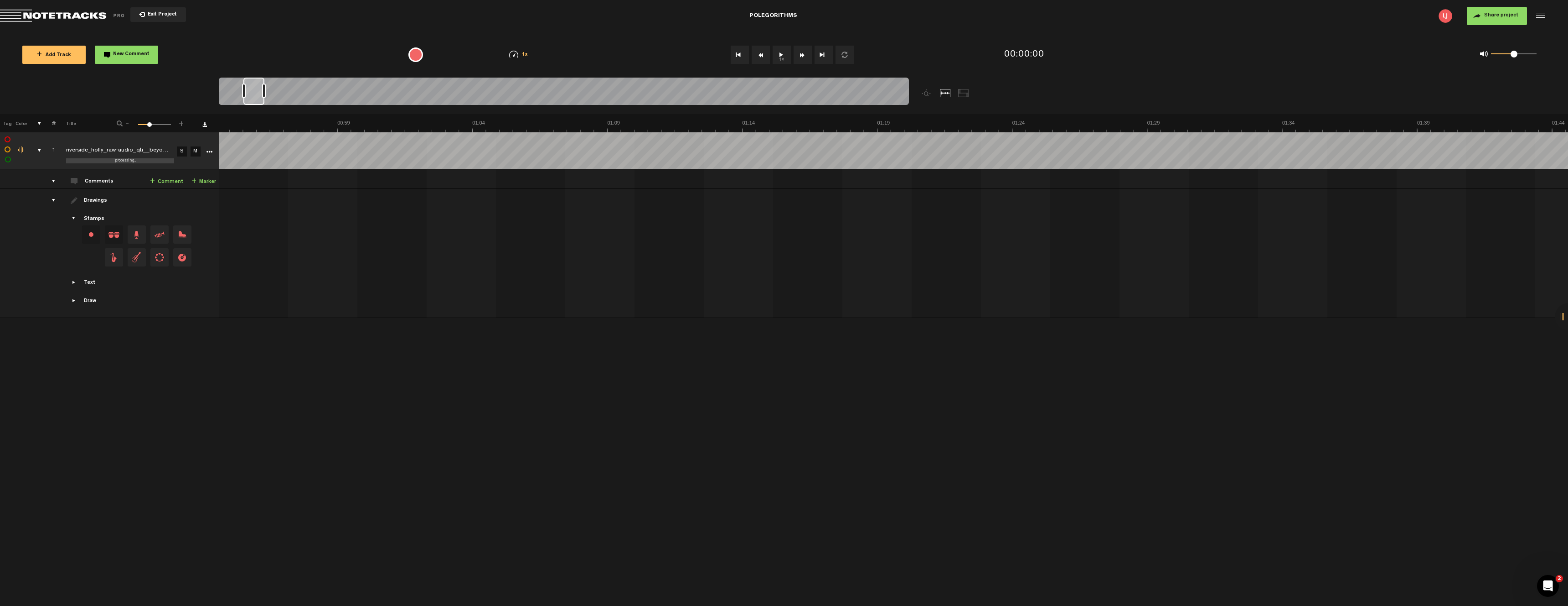
scroll to position [0, 1529]
drag, startPoint x: 235, startPoint y: 91, endPoint x: 260, endPoint y: 96, distance: 25.5
click at [259, 92] on div at bounding box center [253, 91] width 21 height 28
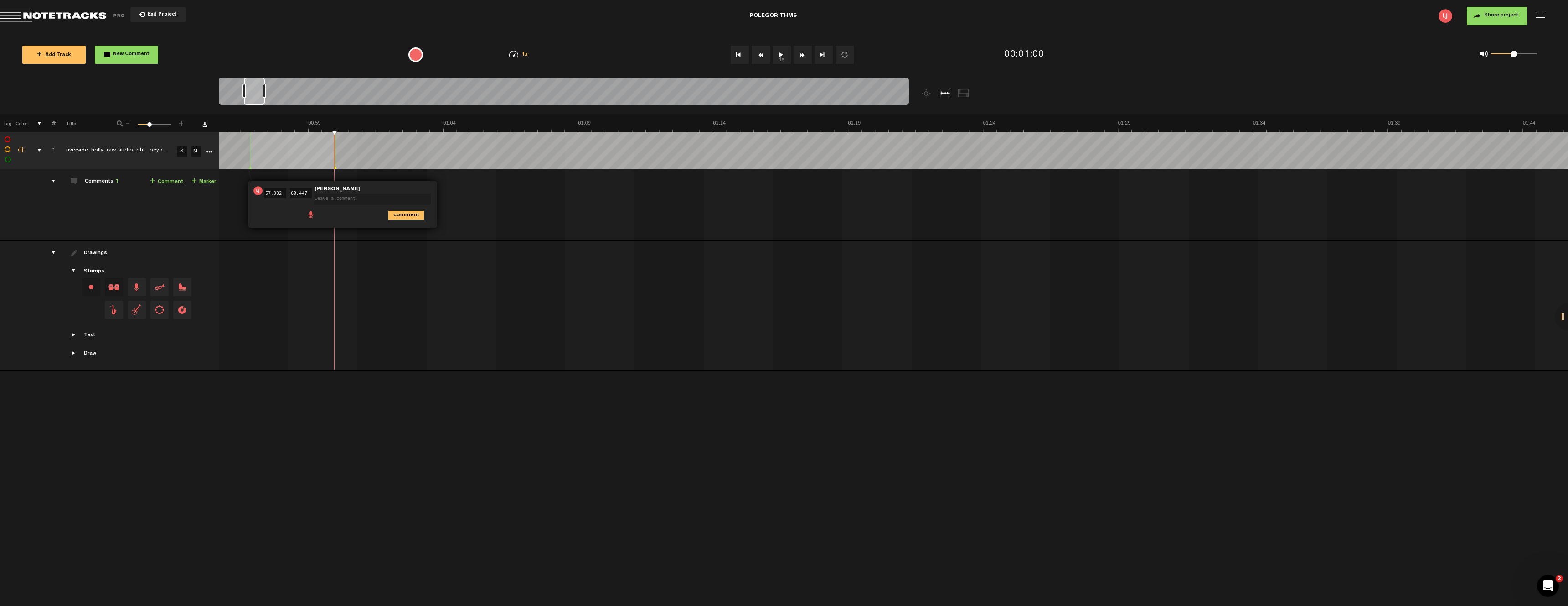
click at [365, 195] on textarea at bounding box center [371, 199] width 117 height 11
type textarea "[PERSON_NAME]."
click at [404, 216] on icon "comment" at bounding box center [405, 216] width 35 height 9
click at [710, 405] on div "+ New drawing Tag Color # Title - 1 100 33 + 1 completed riverside_holly_raw-au…" at bounding box center [784, 360] width 1568 height 492
drag, startPoint x: 795, startPoint y: 280, endPoint x: 804, endPoint y: 286, distance: 10.8
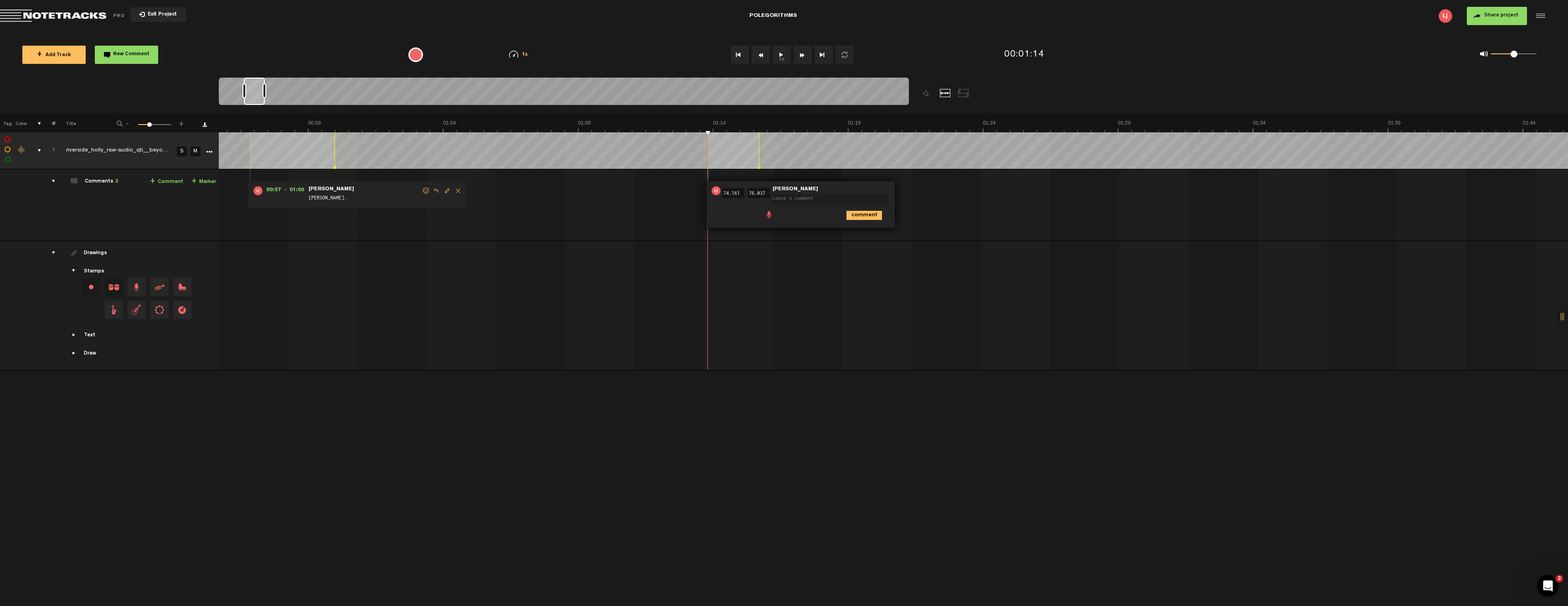
click at [727, 228] on td "1 riverside_holly_raw-audio_qti__beyond the cir_0088 S M riverside_holly_raw-au…" at bounding box center [893, 204] width 1350 height 71
drag, startPoint x: 723, startPoint y: 206, endPoint x: 739, endPoint y: 209, distance: 16.3
click at [724, 206] on div "comment" at bounding box center [801, 215] width 181 height 18
click at [825, 213] on li at bounding box center [823, 213] width 8 height 8
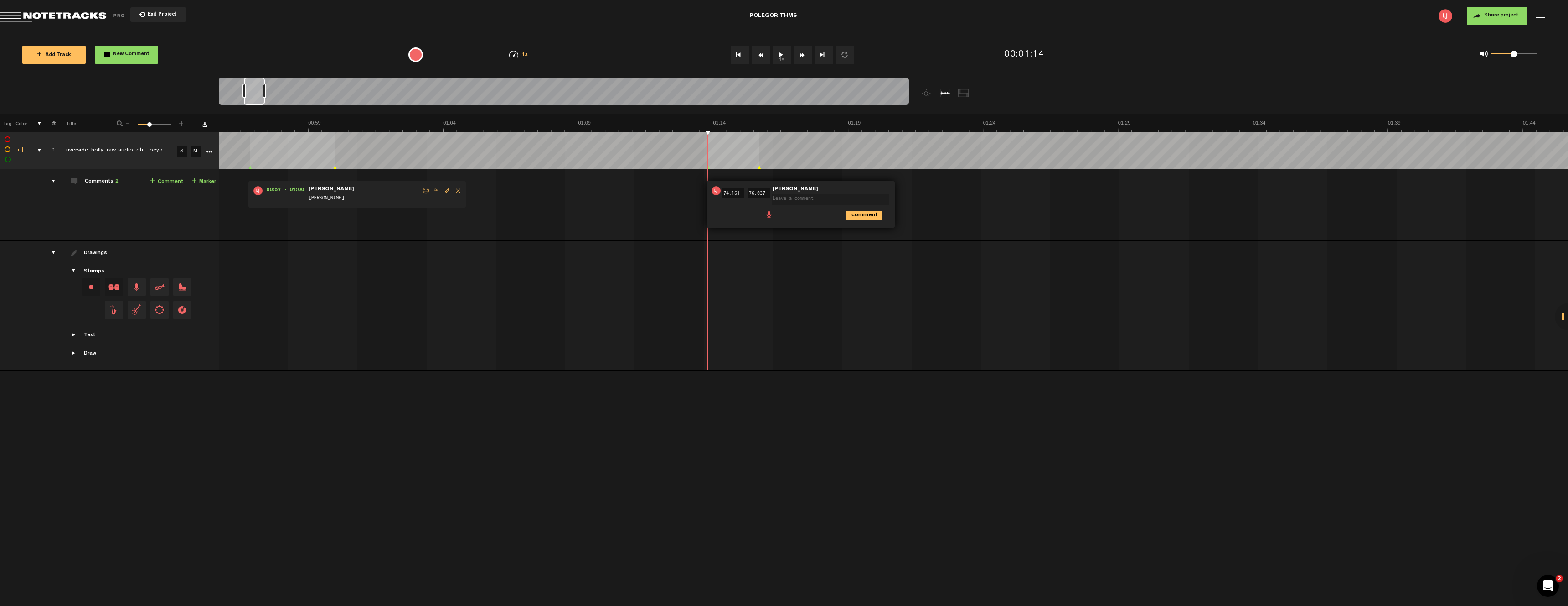
click at [715, 193] on img at bounding box center [716, 191] width 9 height 9
click at [731, 195] on input "74.161" at bounding box center [733, 193] width 22 height 10
click at [776, 195] on textarea at bounding box center [830, 199] width 117 height 11
click at [865, 211] on icon "comment" at bounding box center [864, 216] width 35 height 9
click at [913, 191] on span "Delete comment" at bounding box center [916, 190] width 11 height 7
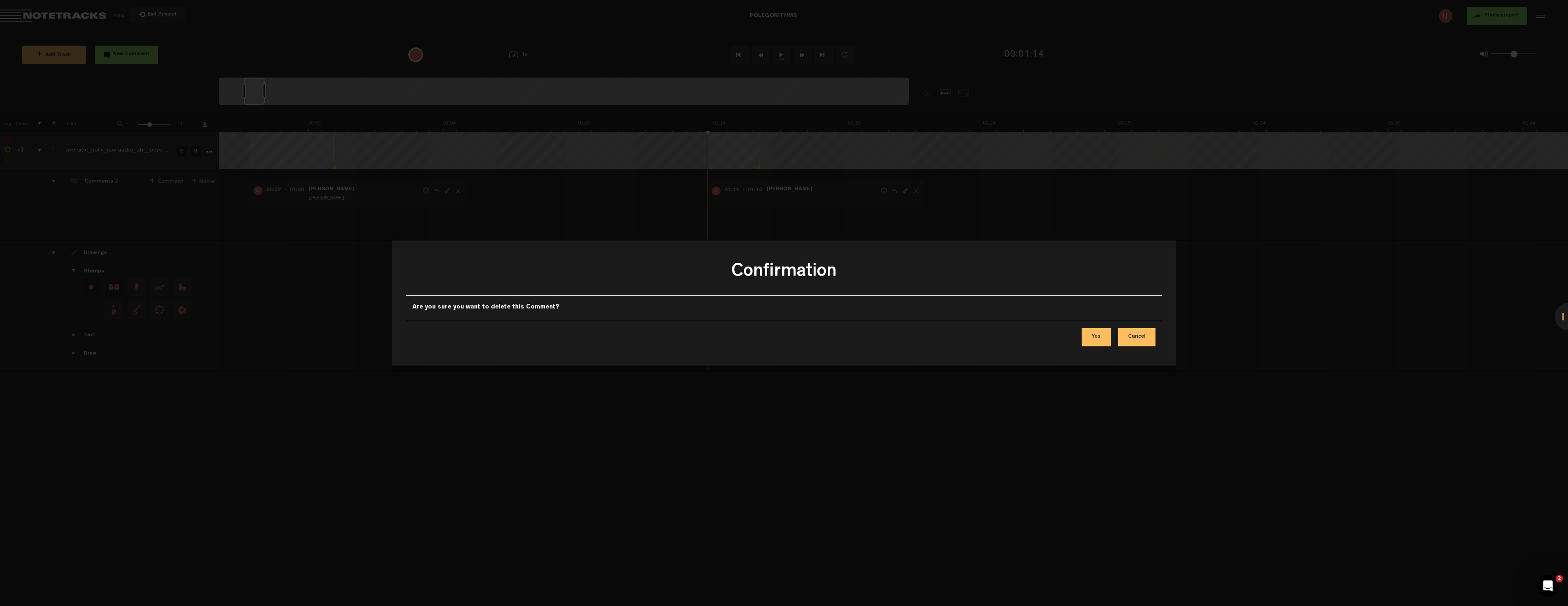
drag, startPoint x: 1087, startPoint y: 333, endPoint x: 1114, endPoint y: 339, distance: 27.7
click at [1087, 333] on button "Yes" at bounding box center [1095, 336] width 29 height 18
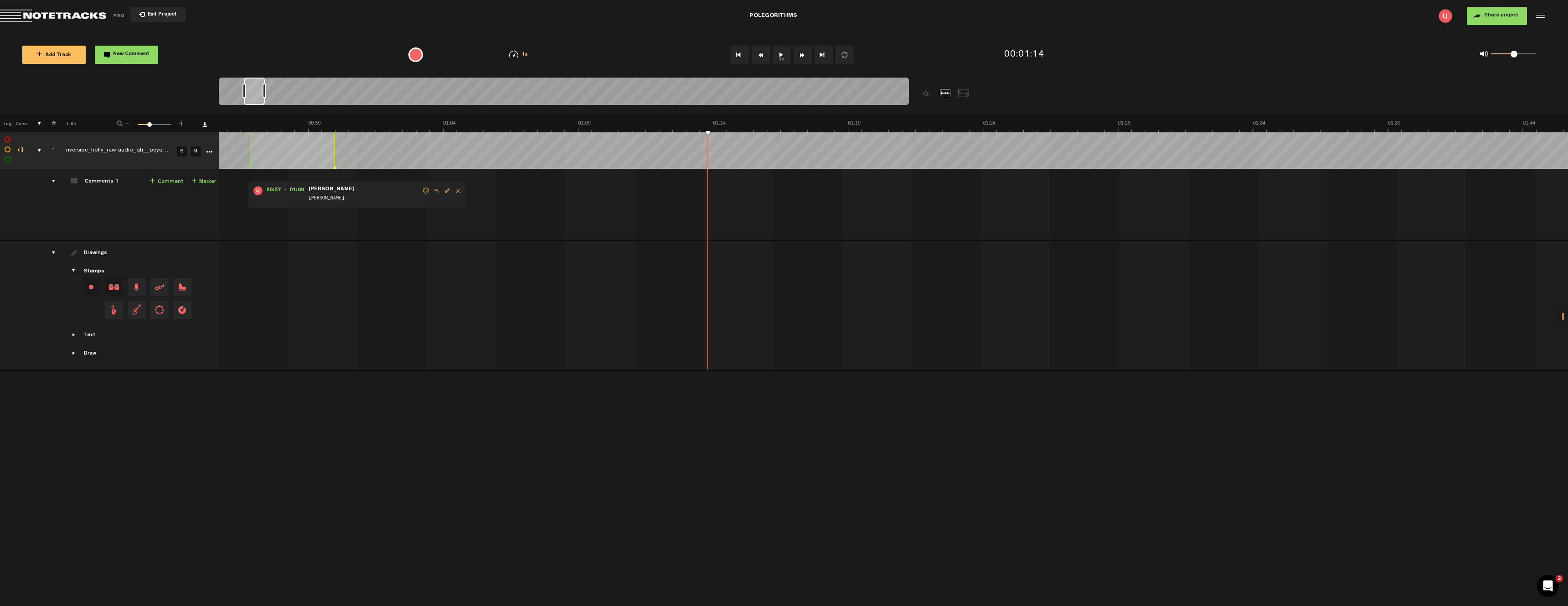
click at [163, 241] on td "Drawings Stamps Text Intro +" at bounding box center [138, 305] width 163 height 129
click at [170, 251] on div "Drawings" at bounding box center [137, 253] width 159 height 9
click at [93, 255] on div "Drawings" at bounding box center [96, 254] width 25 height 8
drag, startPoint x: 71, startPoint y: 252, endPoint x: 84, endPoint y: 256, distance: 13.6
click at [72, 252] on span at bounding box center [74, 253] width 8 height 8
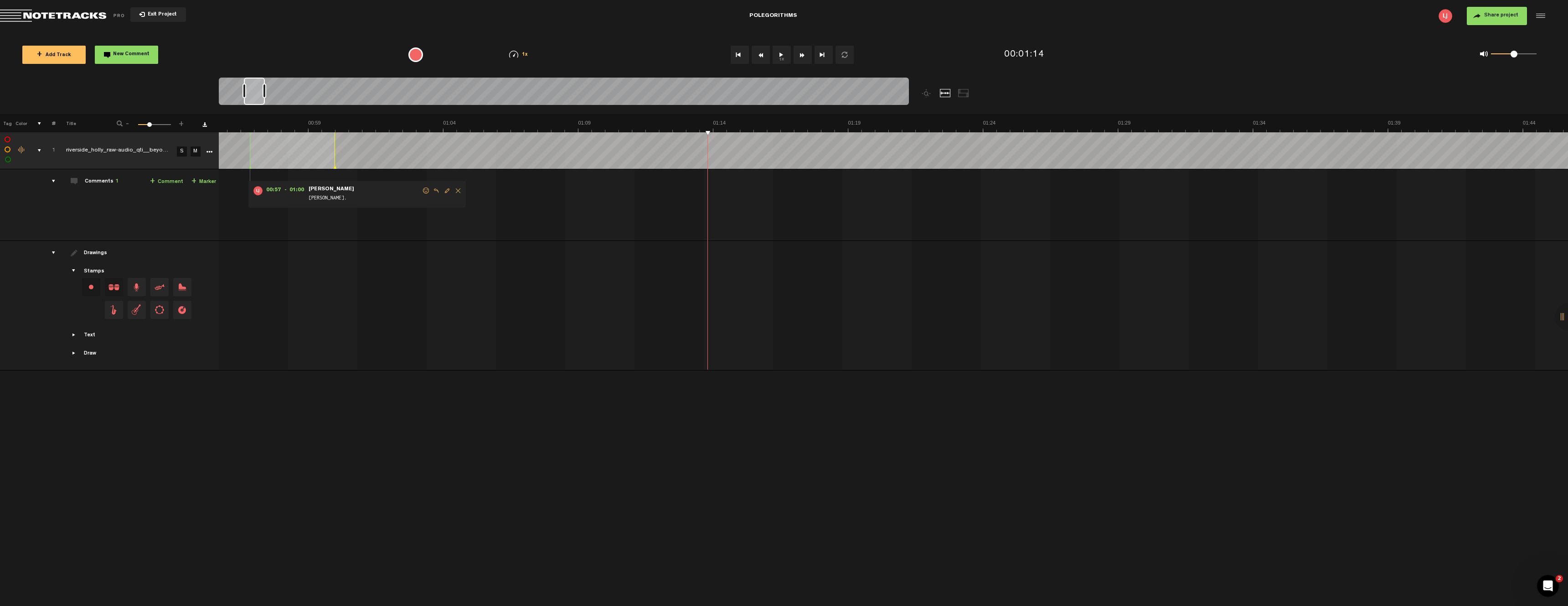
click at [209, 150] on icon "More" at bounding box center [209, 152] width 7 height 7
click at [327, 447] on div "+ New drawing Tag Color # Title - 1 100 33 + 1 completed riverside_holly_raw-au…" at bounding box center [784, 360] width 1568 height 492
click at [1543, 14] on div at bounding box center [1539, 16] width 13 height 13
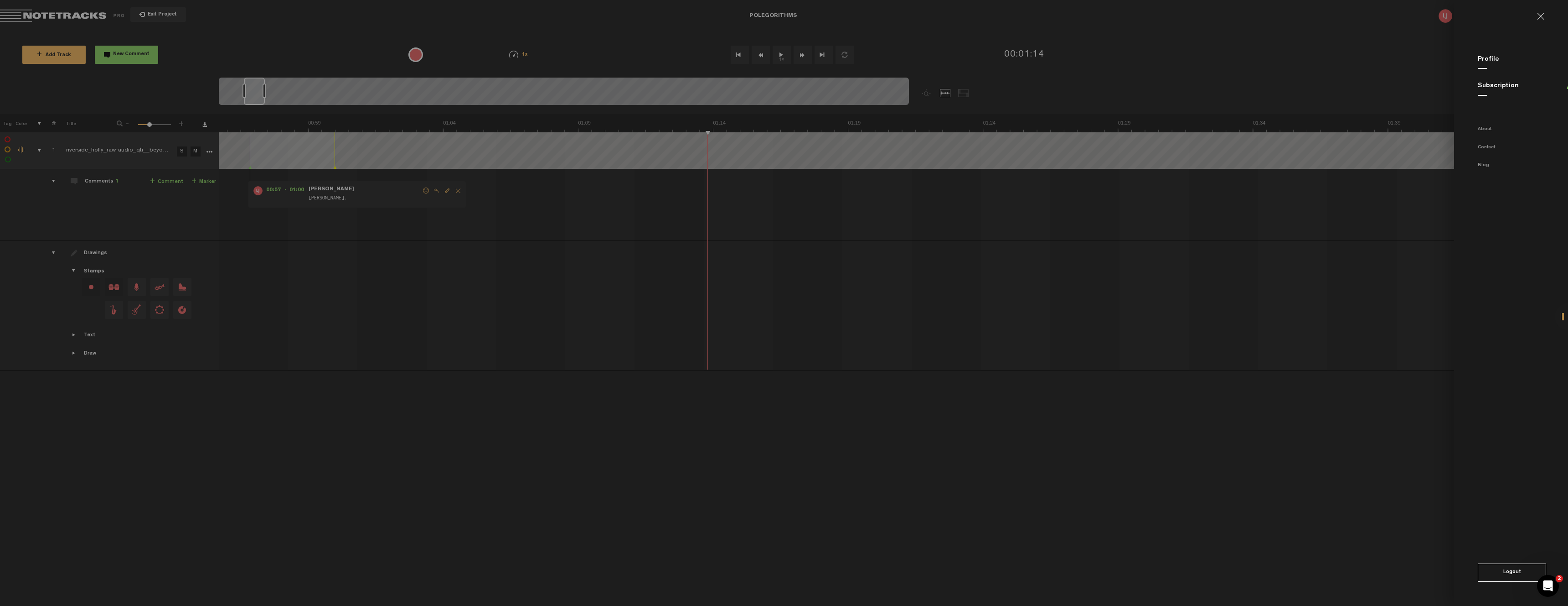
click at [1542, 15] on link at bounding box center [1543, 16] width 14 height 8
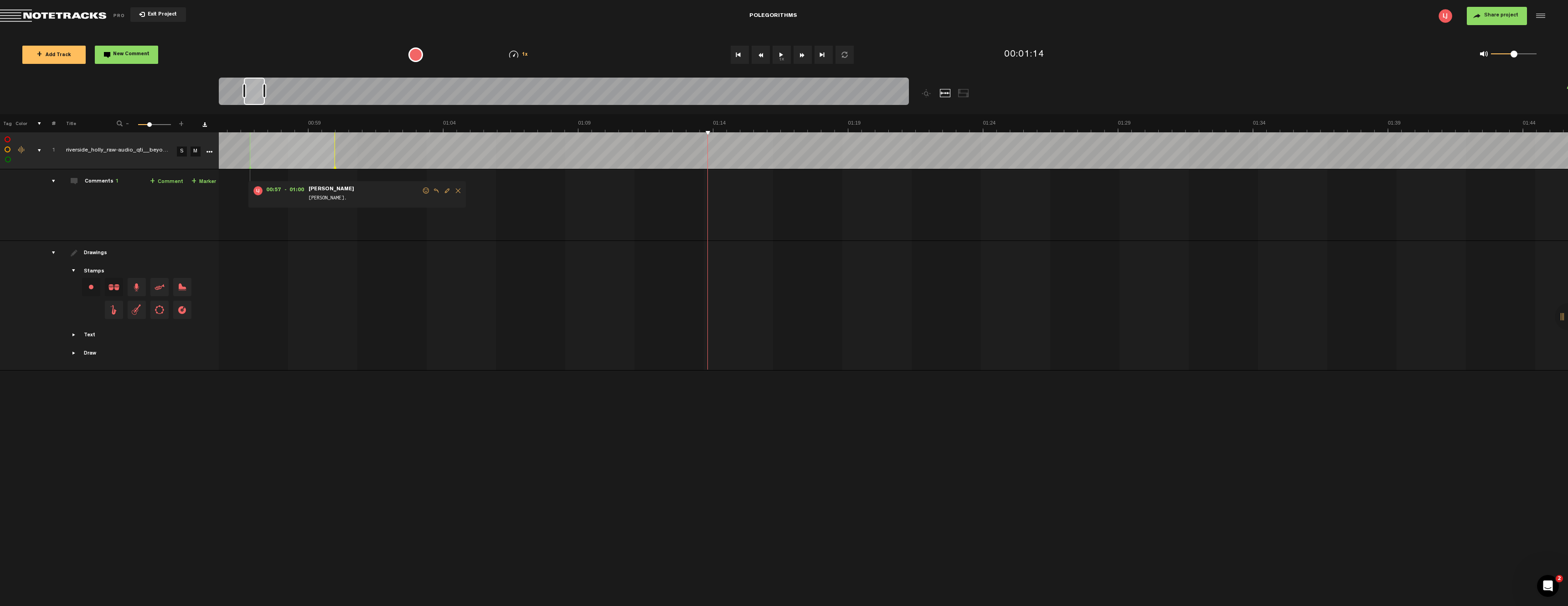
click at [966, 90] on div at bounding box center [963, 93] width 11 height 9
click at [942, 93] on div at bounding box center [945, 93] width 11 height 9
click at [1563, 317] on div at bounding box center [1568, 316] width 28 height 28
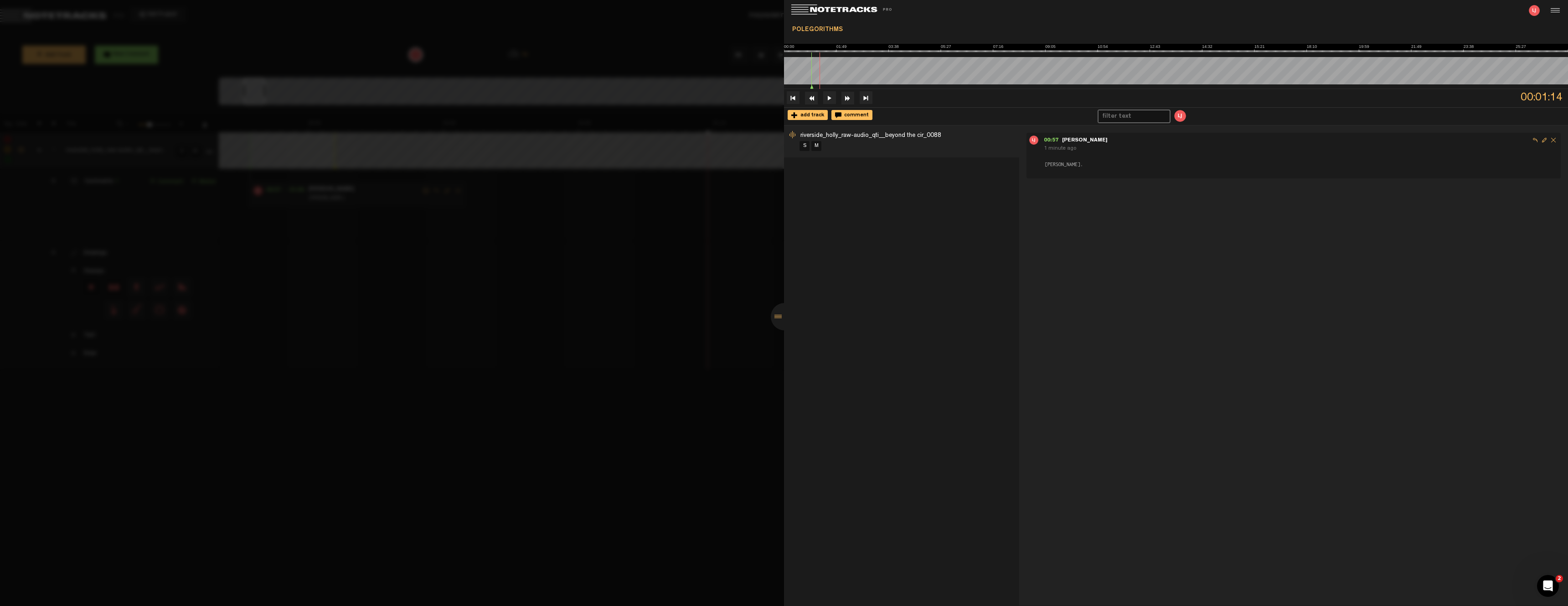
click at [879, 139] on li "riverside_holly_raw-audio_qti__beyond the cir_0088 S M" at bounding box center [902, 142] width 235 height 32
click at [881, 134] on span "riverside_holly_raw-audio_qti__beyond the cir_0088" at bounding box center [870, 135] width 140 height 7
click at [883, 136] on span "riverside_holly_raw-audio_qti__beyond the cir_0088" at bounding box center [870, 135] width 140 height 7
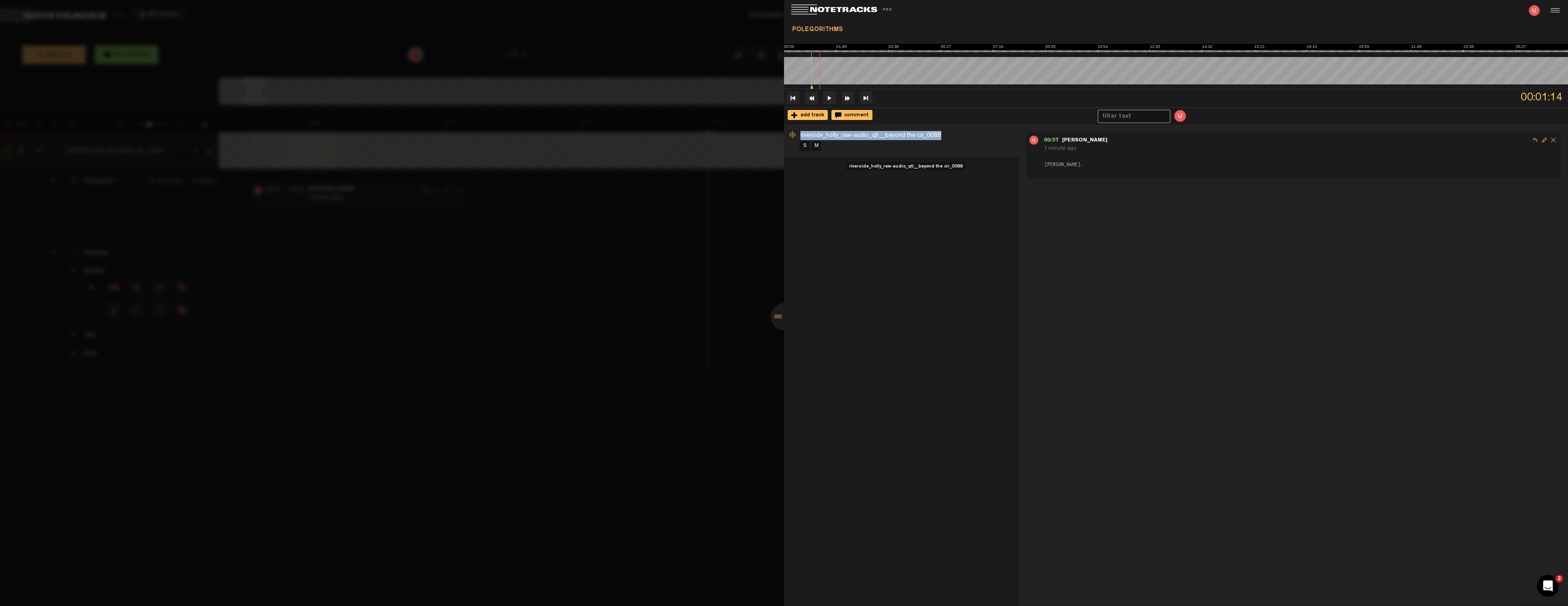
click at [883, 136] on span "riverside_holly_raw-audio_qti__beyond the cir_0088" at bounding box center [870, 135] width 140 height 7
click at [1540, 138] on span "Edit comment" at bounding box center [1544, 141] width 9 height 9
click at [1216, 241] on div "00:57 - 01:00 [PERSON_NAME] send 1 minute ago [PERSON_NAME]. [PERSON_NAME]." at bounding box center [1294, 365] width 549 height 480
click at [876, 234] on div "riverside_holly_raw-audio_qti__beyond the cir_0088 S M" at bounding box center [902, 366] width 235 height 481
click at [703, 206] on div at bounding box center [784, 303] width 1568 height 606
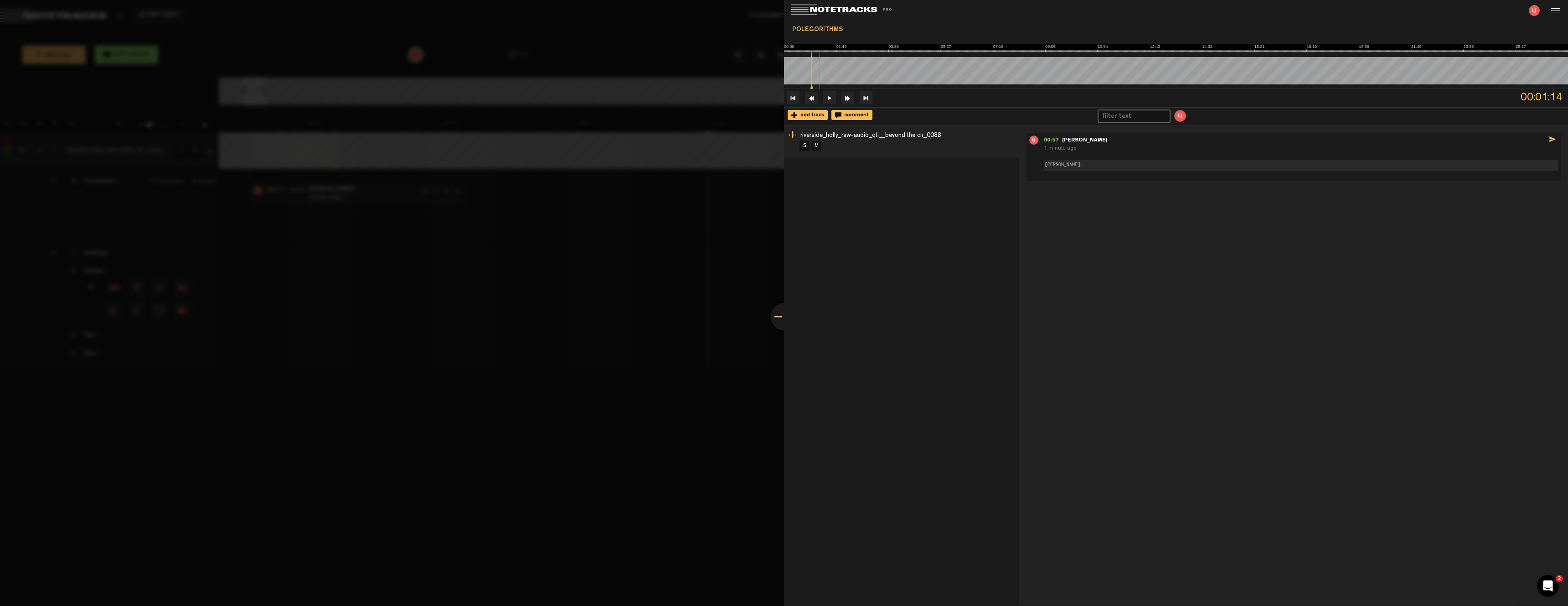
click at [775, 313] on div at bounding box center [784, 316] width 28 height 28
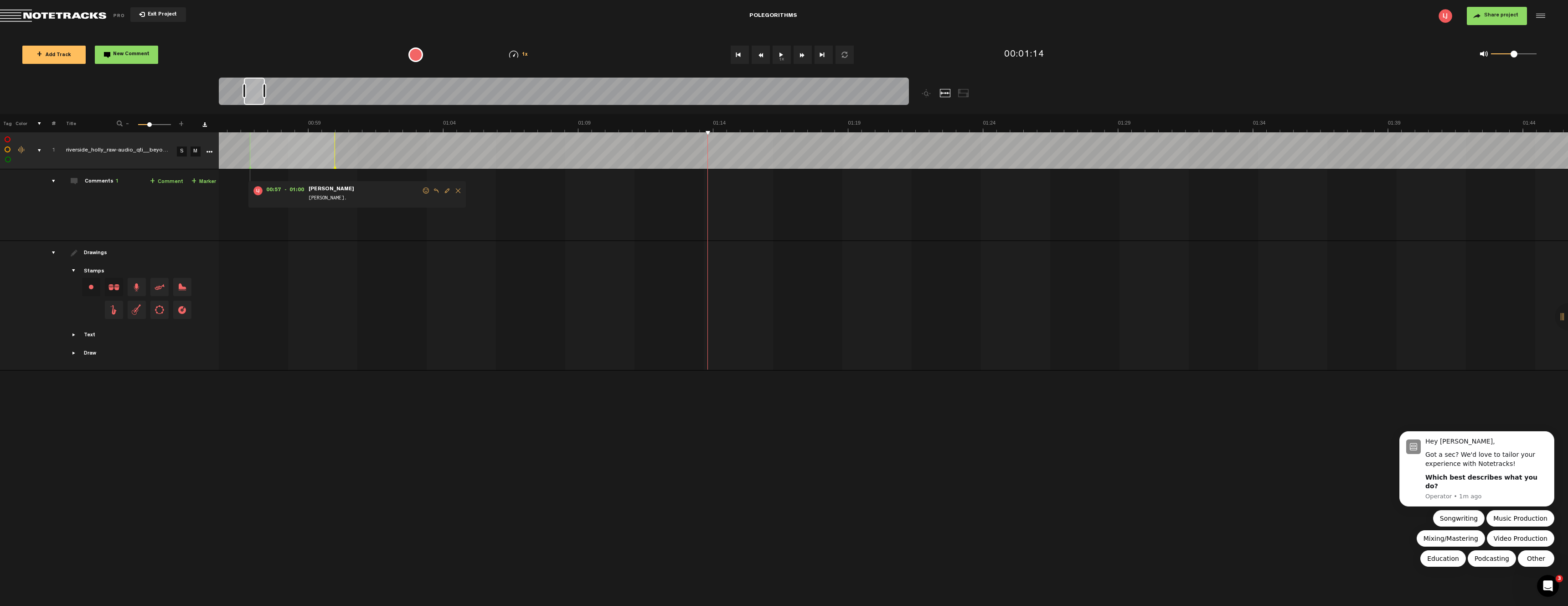
scroll to position [0, 0]
click at [532, 416] on div "+ New drawing Tag Color # Title - 1 100 33 + 1 completed riverside_holly_raw-au…" at bounding box center [784, 360] width 1568 height 492
click at [162, 14] on span "Exit Project" at bounding box center [161, 14] width 32 height 5
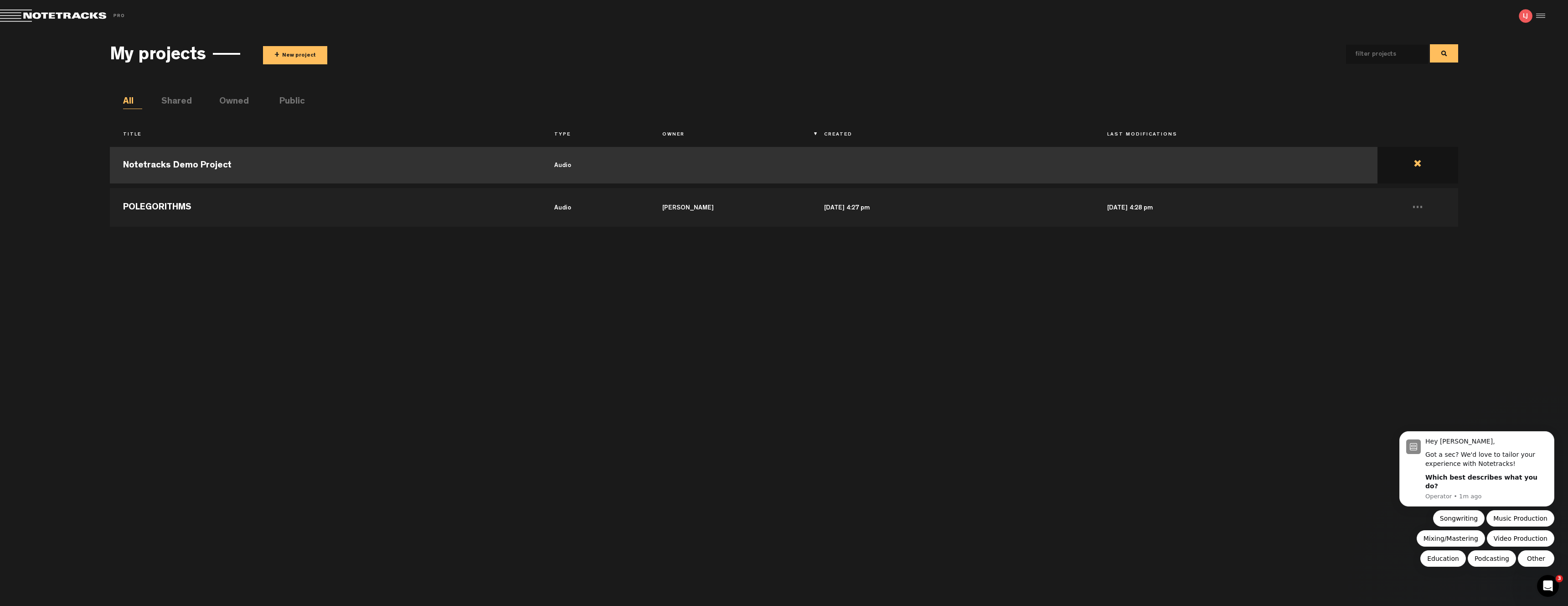
click at [1418, 160] on td at bounding box center [1417, 164] width 81 height 41
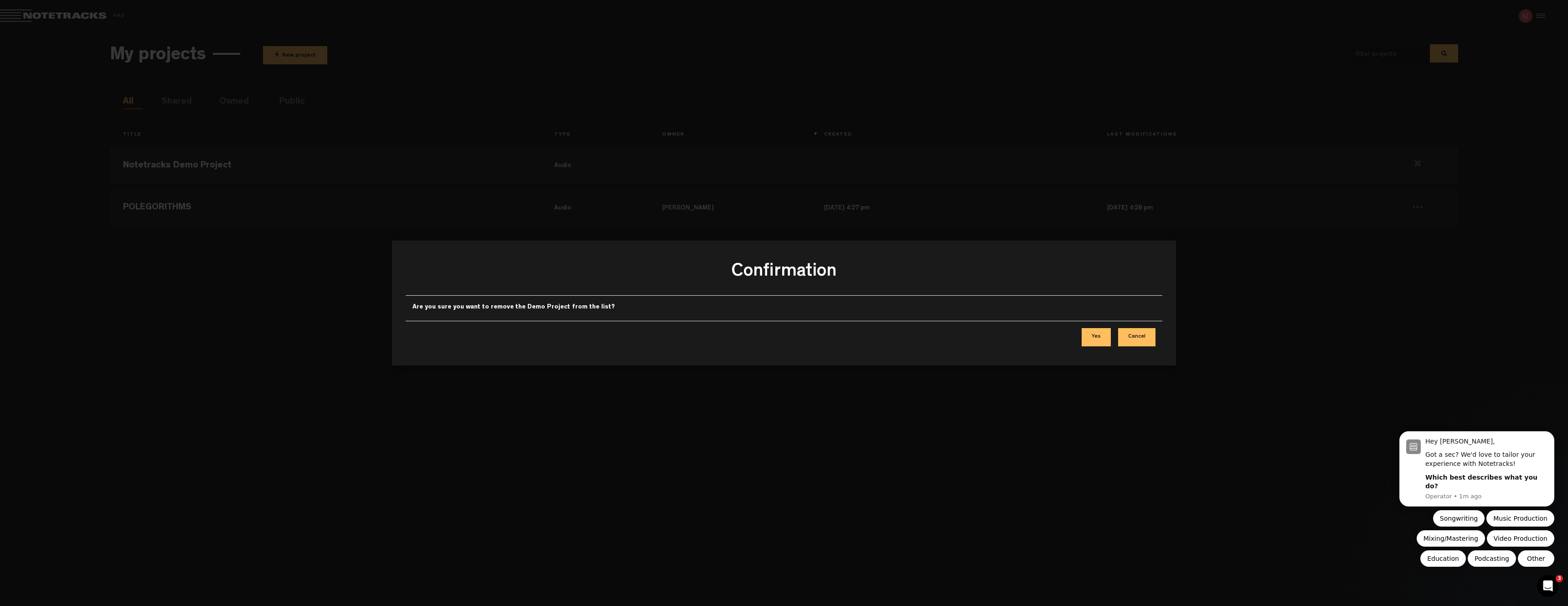
click at [1099, 335] on button "Yes" at bounding box center [1095, 336] width 29 height 18
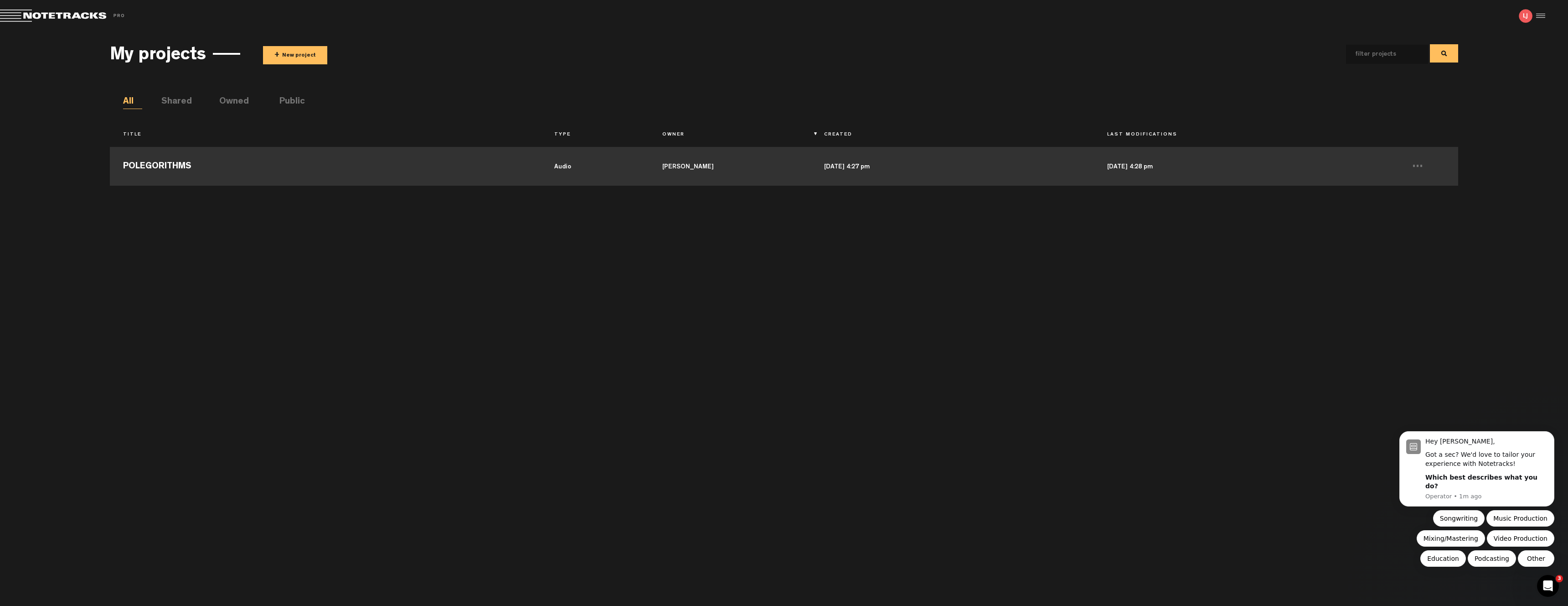
click at [790, 168] on td "[PERSON_NAME]" at bounding box center [730, 164] width 161 height 41
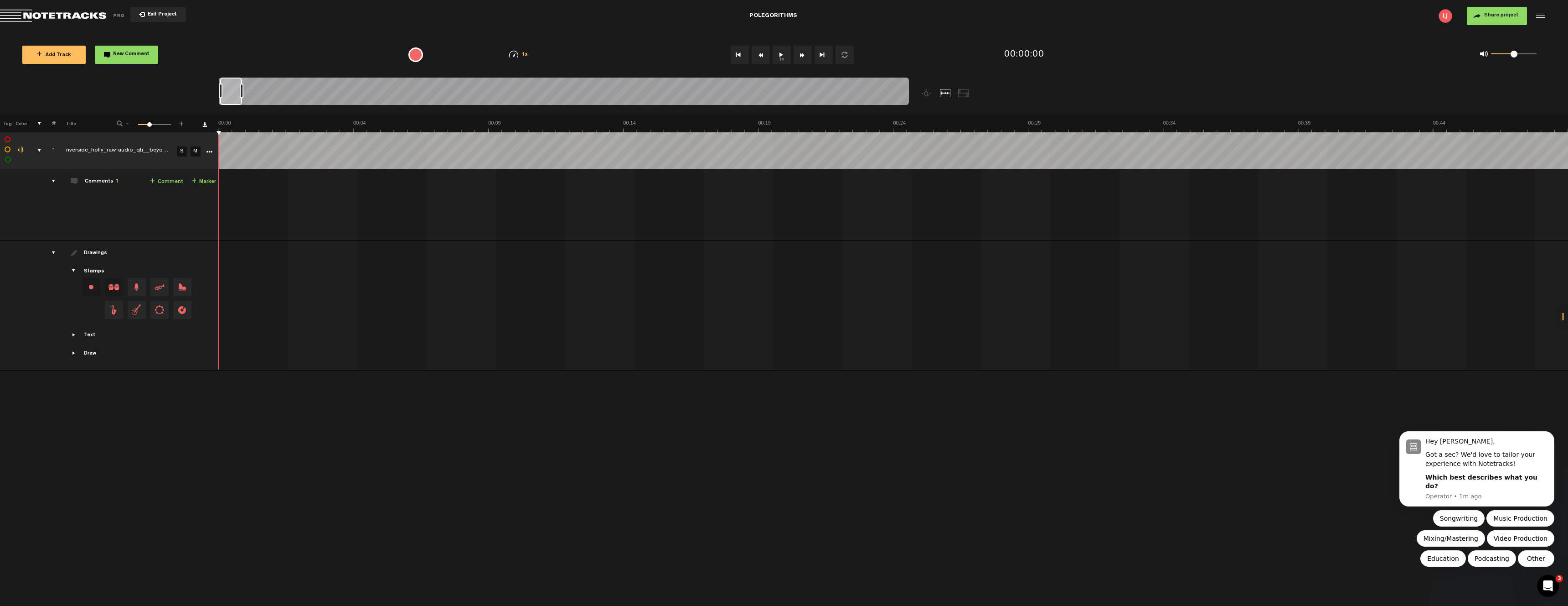
click at [53, 182] on div "comments" at bounding box center [49, 181] width 14 height 9
click at [52, 195] on td at bounding box center [48, 253] width 14 height 129
click at [54, 180] on div "comments" at bounding box center [49, 181] width 14 height 9
click at [787, 13] on div "POLEGORITHMS" at bounding box center [773, 16] width 47 height 23
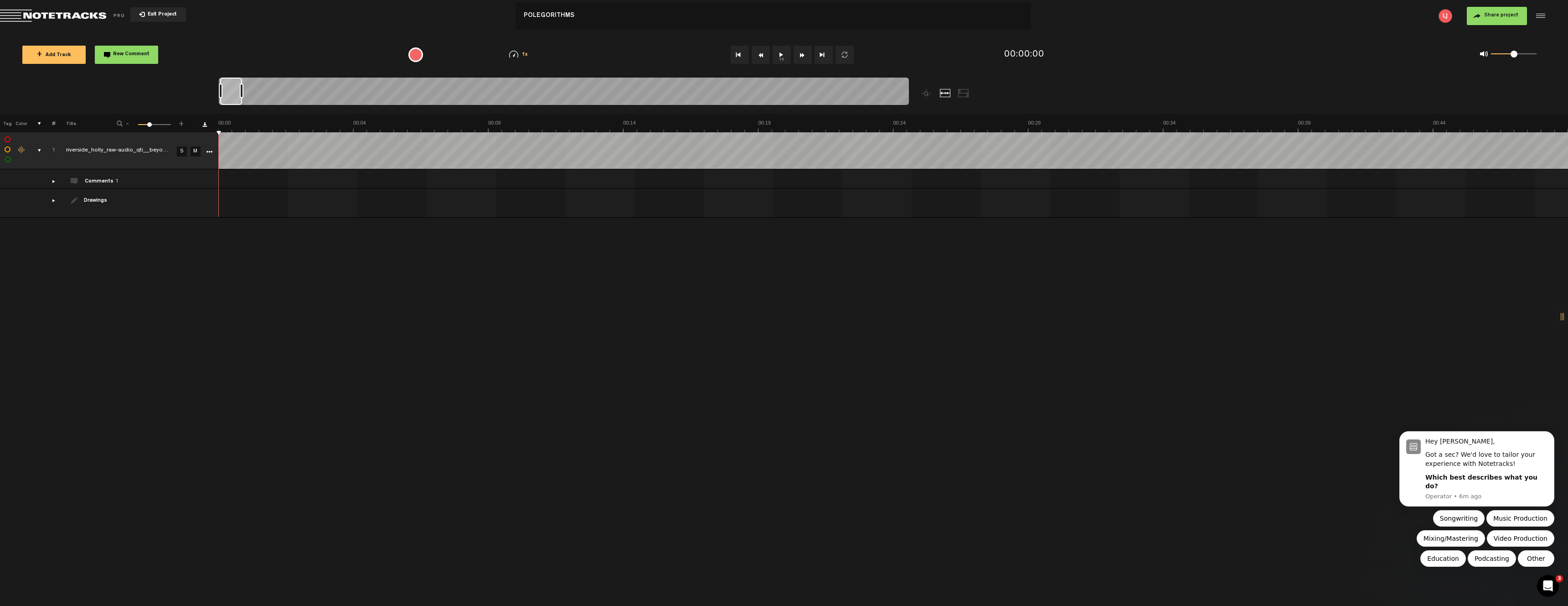
click at [1539, 14] on div at bounding box center [1539, 16] width 13 height 13
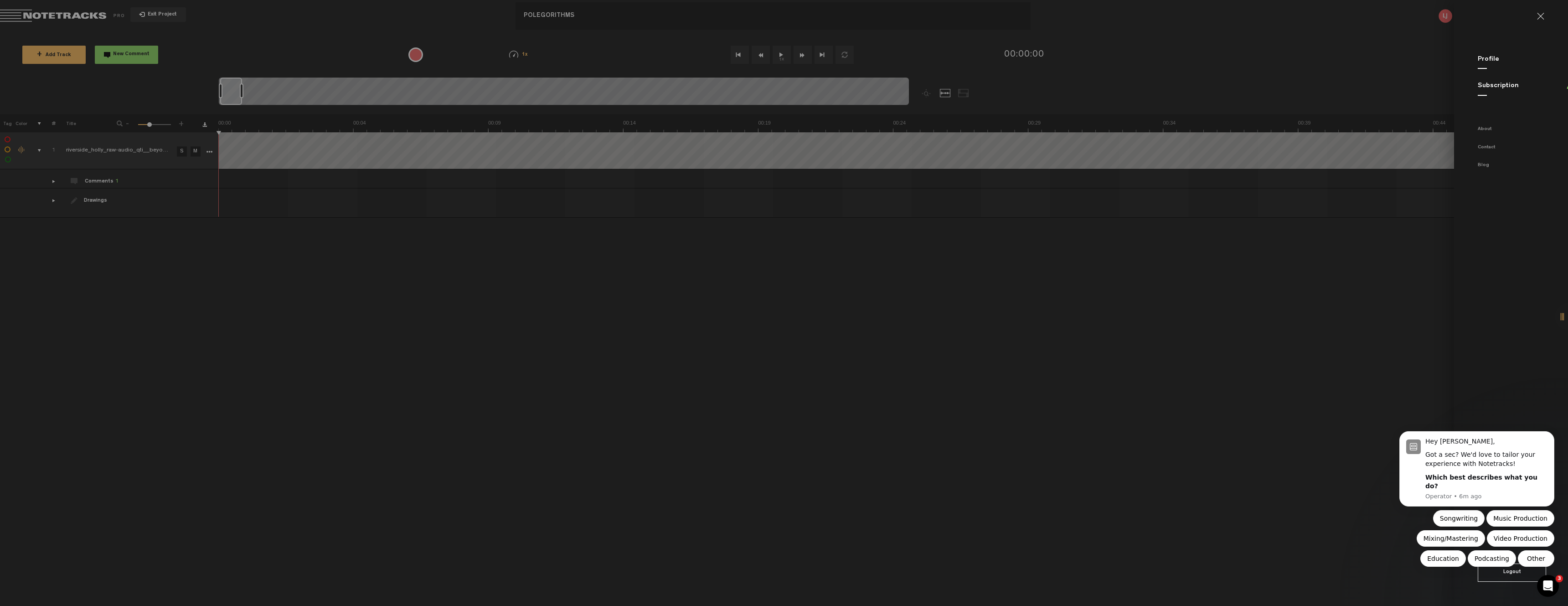
click at [1542, 12] on link at bounding box center [1543, 16] width 14 height 8
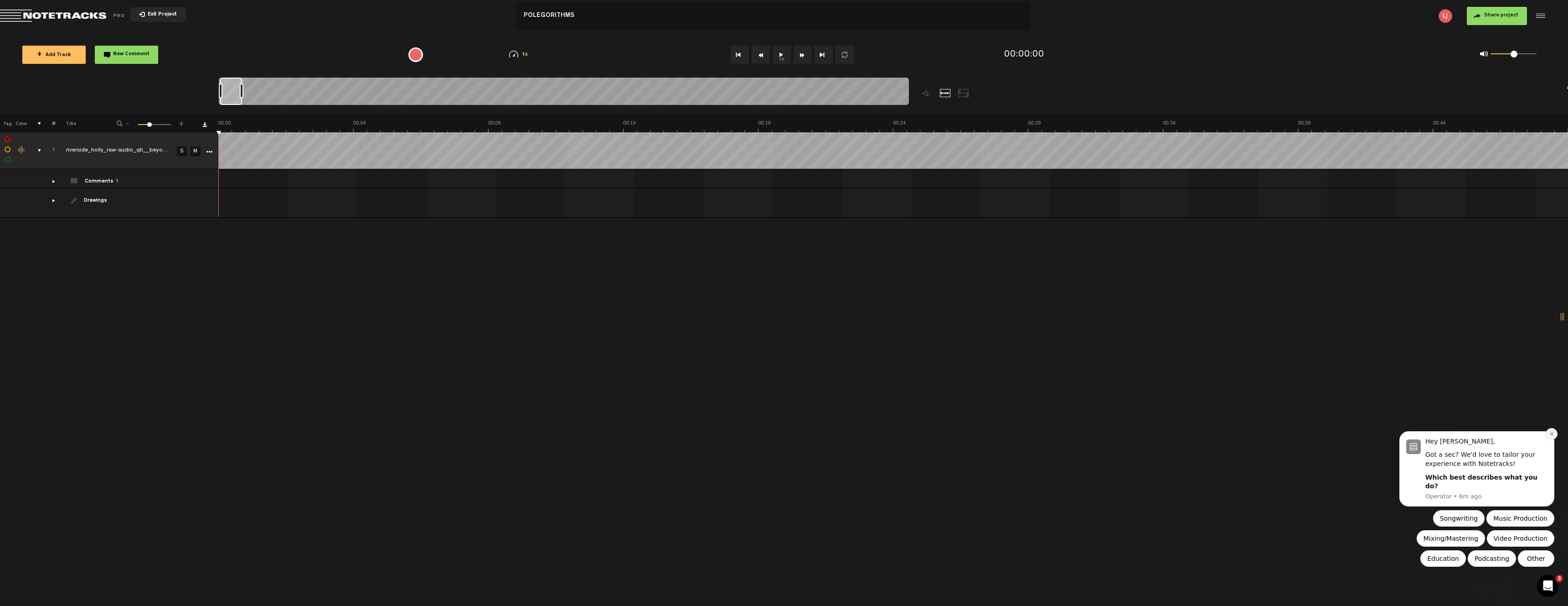
click at [1551, 435] on icon "Dismiss notification" at bounding box center [1550, 433] width 3 height 3
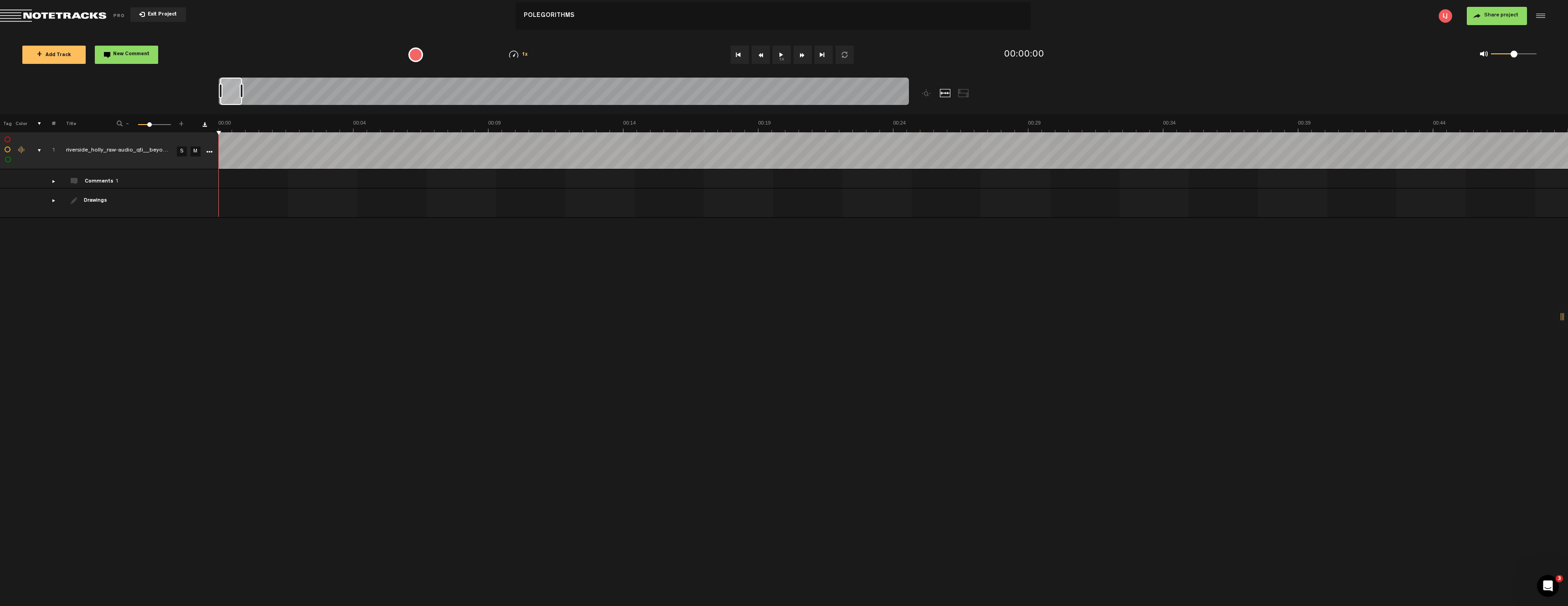
click at [210, 151] on icon "More" at bounding box center [209, 152] width 7 height 7
click at [354, 293] on div "+ New drawing Tag Color # Title - 1 100 33 + 1 riverside_holly_raw-audio_qti__b…" at bounding box center [784, 360] width 1568 height 492
drag, startPoint x: 240, startPoint y: 92, endPoint x: 266, endPoint y: 92, distance: 26.0
click at [266, 92] on div at bounding box center [262, 91] width 21 height 28
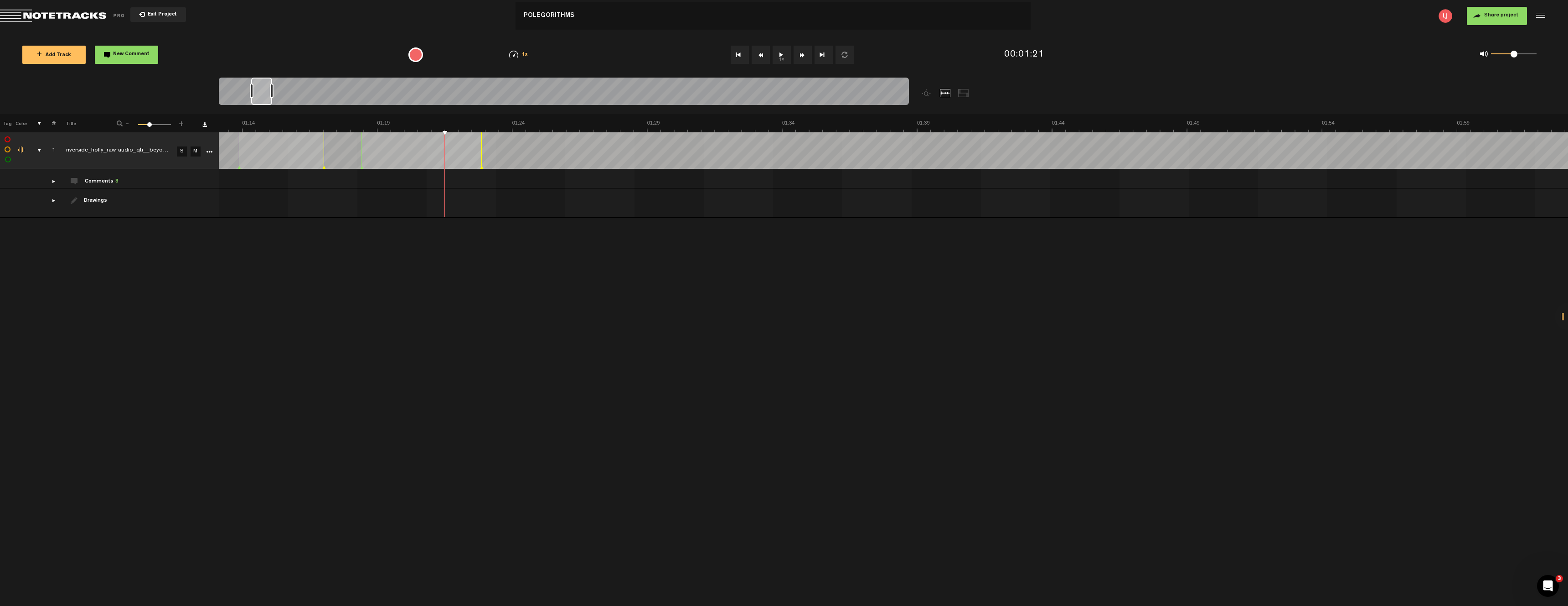
click at [251, 249] on div "+ New drawing Tag Color # Title - 1 100 33 + 1 riverside_holly_raw-audio_qti__b…" at bounding box center [784, 360] width 1568 height 492
click at [53, 180] on div "comments" at bounding box center [49, 181] width 14 height 9
click at [522, 251] on icon "comment" at bounding box center [517, 250] width 35 height 9
drag, startPoint x: 392, startPoint y: 213, endPoint x: 418, endPoint y: 218, distance: 26.5
click at [392, 213] on icon "comment" at bounding box center [395, 216] width 35 height 9
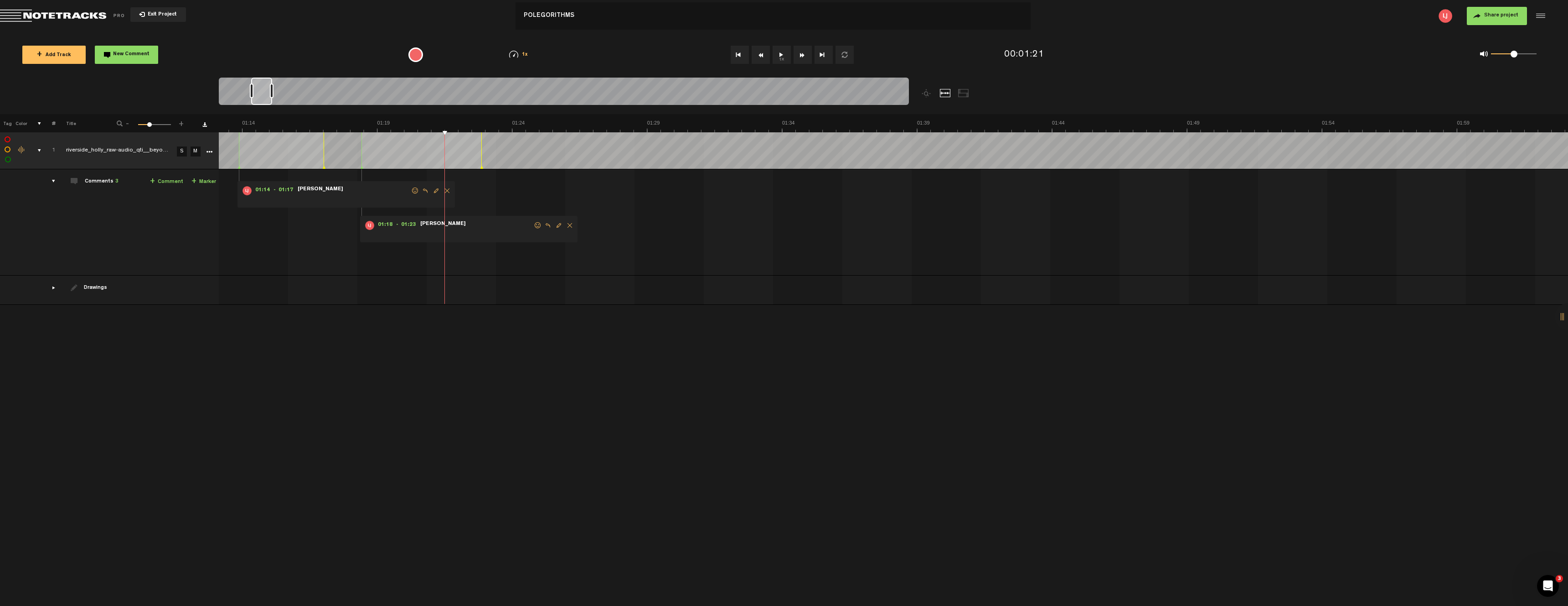
click at [604, 321] on div "+ New drawing Tag Color # Title - 1 100 33 + 1 riverside_holly_raw-audio_qti__b…" at bounding box center [784, 360] width 1568 height 492
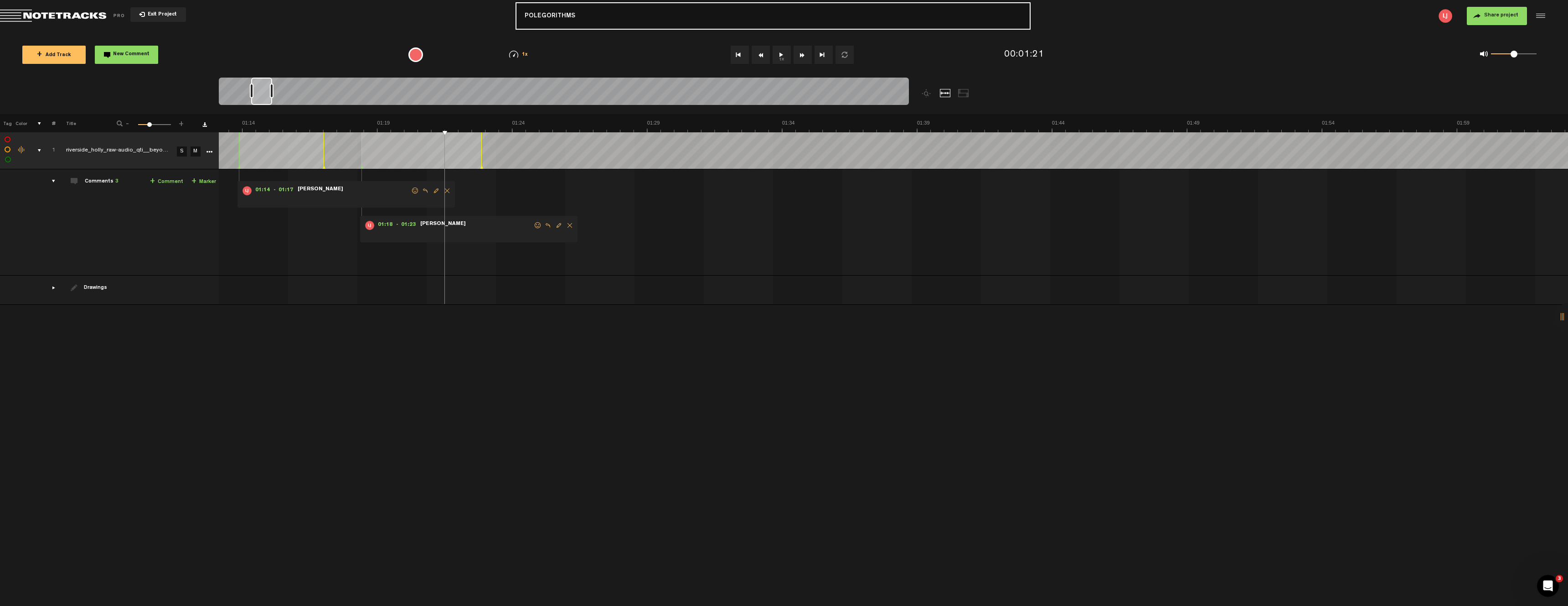
drag, startPoint x: 616, startPoint y: 25, endPoint x: 611, endPoint y: 22, distance: 5.8
click at [616, 24] on input "POLEGORITHMS" at bounding box center [773, 15] width 515 height 28
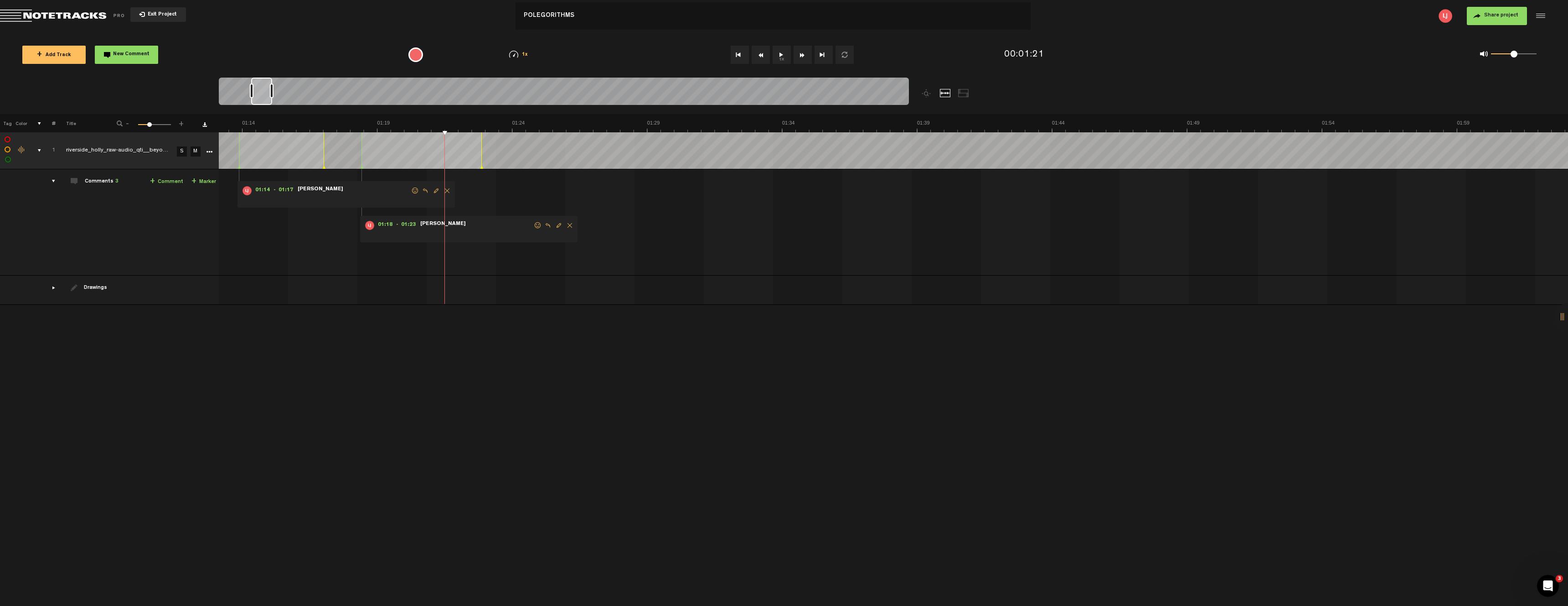
click at [162, 10] on button "Exit Project" at bounding box center [158, 14] width 56 height 14
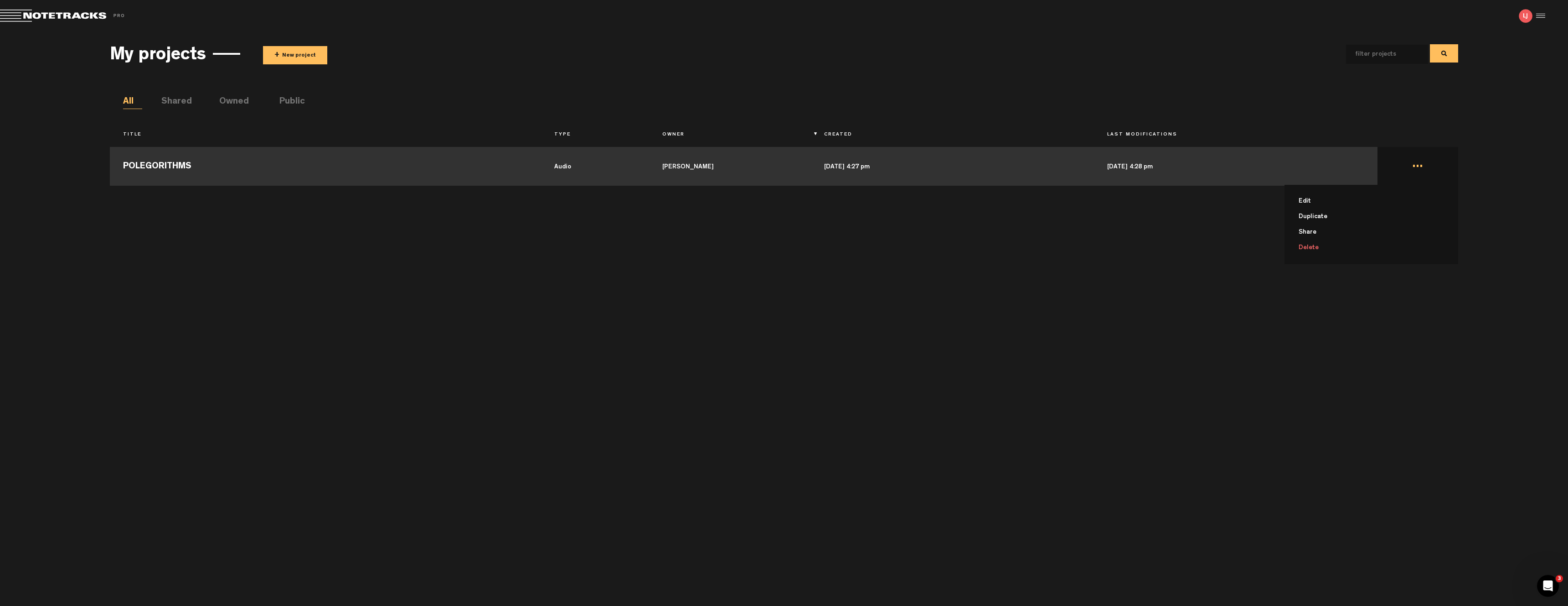
click at [1418, 162] on td "... Edit Duplicate Share Delete" at bounding box center [1417, 164] width 81 height 41
click at [1418, 163] on td "..." at bounding box center [1417, 164] width 81 height 41
click at [1328, 199] on li "Edit" at bounding box center [1376, 201] width 163 height 15
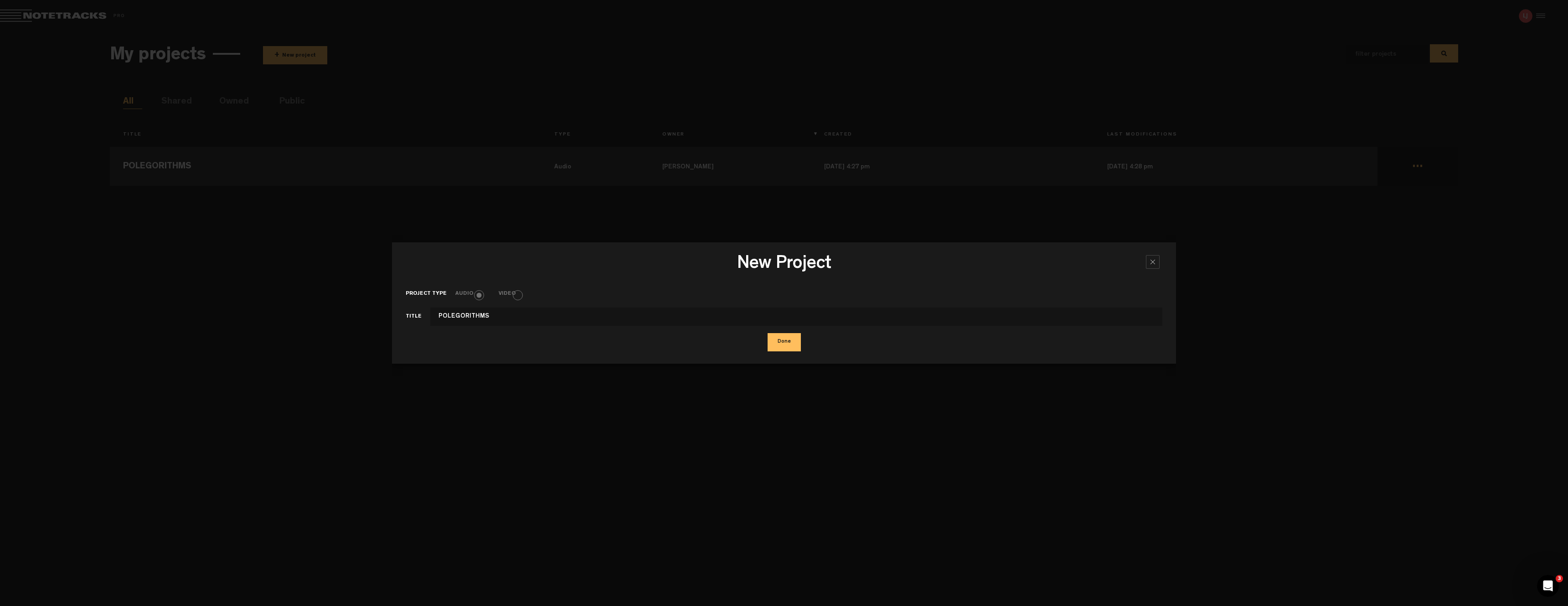
click at [1156, 262] on div at bounding box center [1152, 261] width 13 height 13
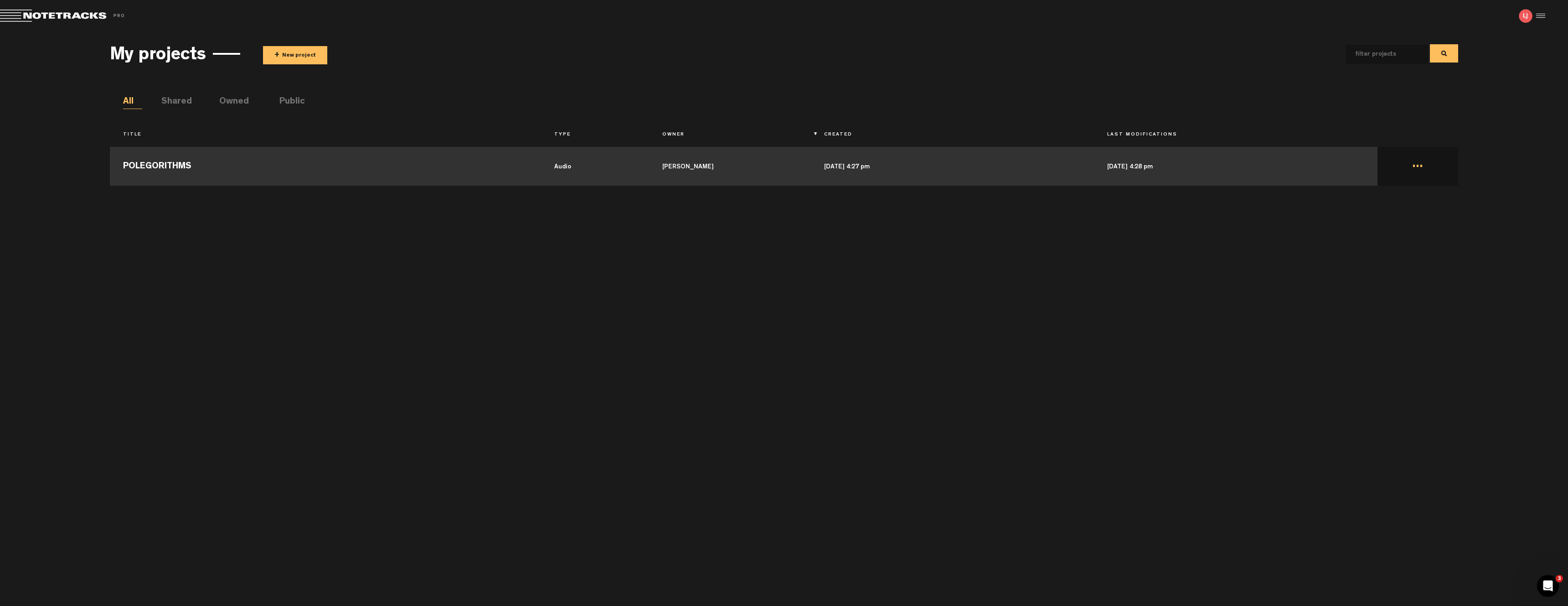
click at [380, 168] on td "POLEGORITHMS" at bounding box center [326, 164] width 432 height 41
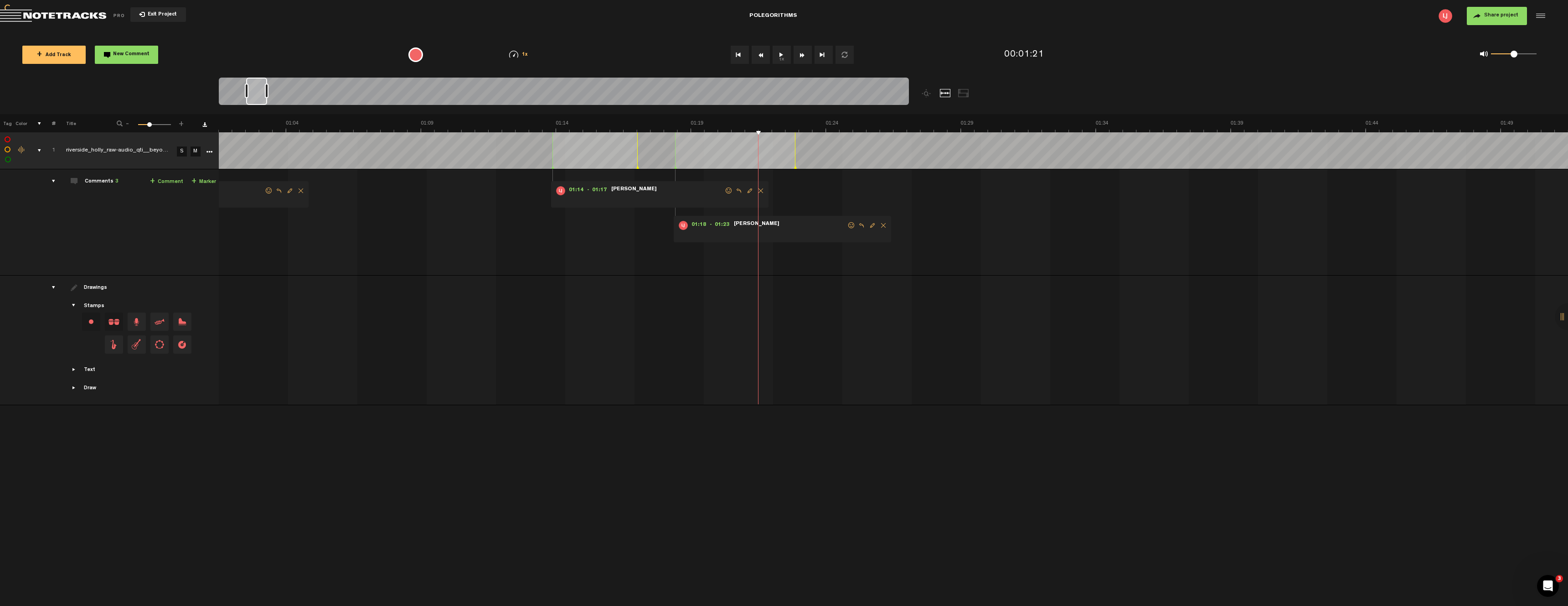
scroll to position [0, 1687]
